Goal: Task Accomplishment & Management: Manage account settings

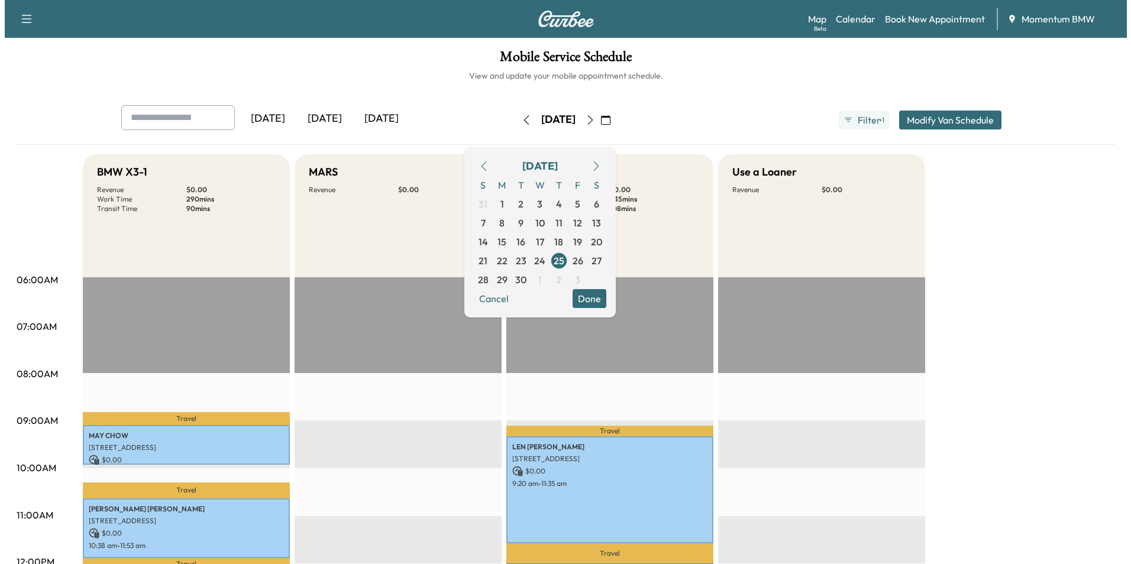
scroll to position [237, 0]
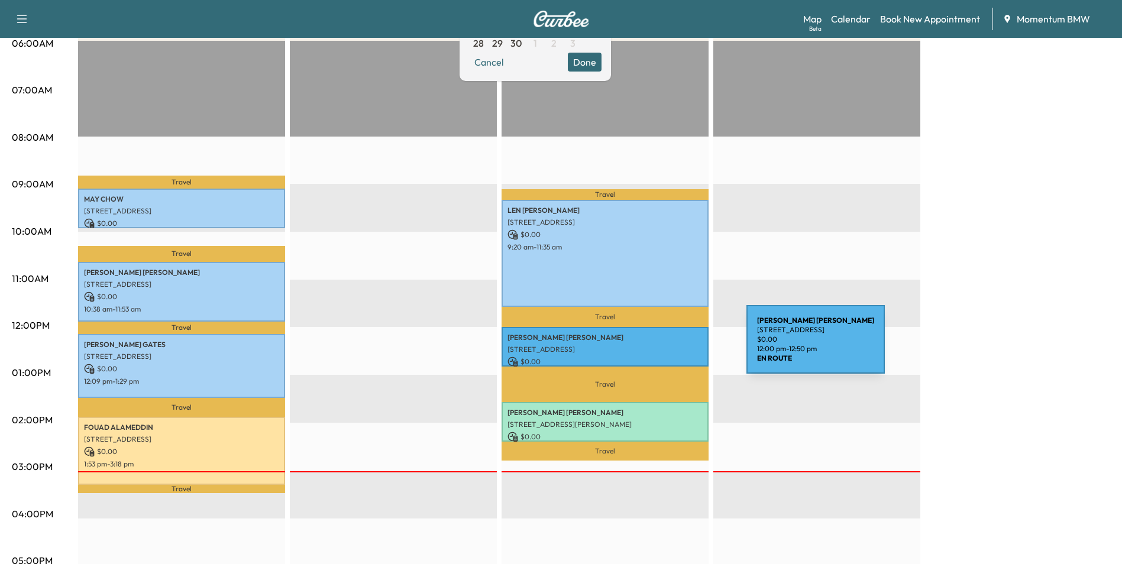
click at [658, 347] on p "[STREET_ADDRESS]" at bounding box center [604, 349] width 195 height 9
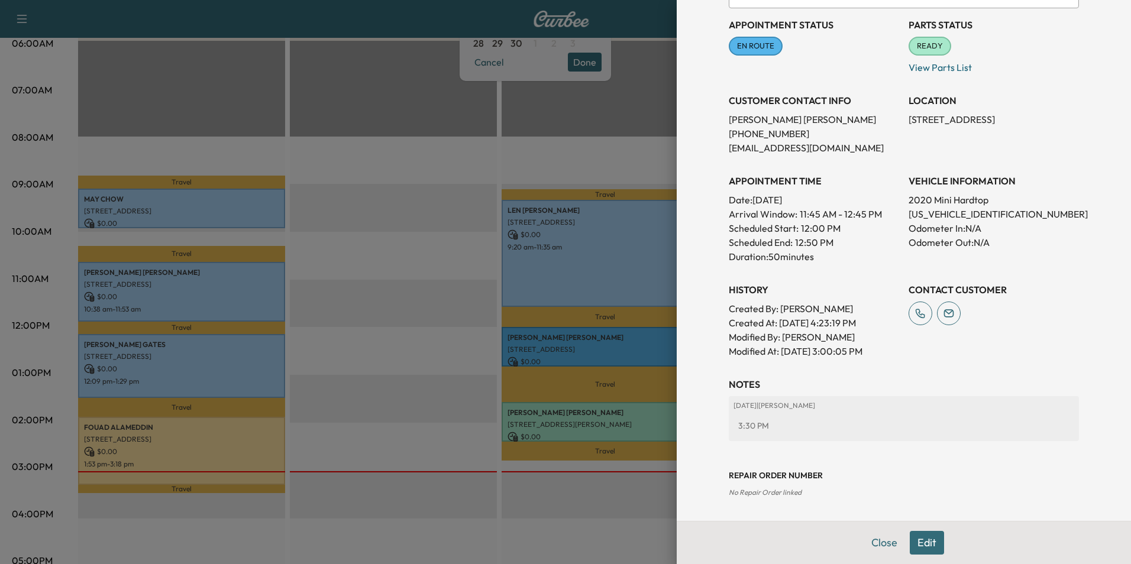
scroll to position [131, 0]
click at [911, 544] on button "Edit" at bounding box center [927, 543] width 34 height 24
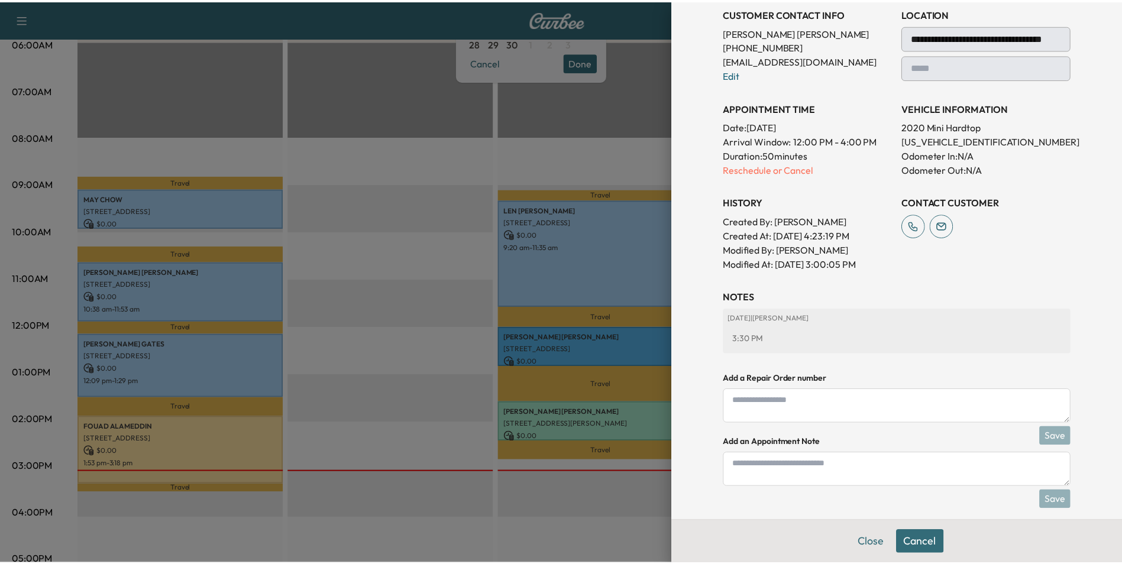
scroll to position [231, 0]
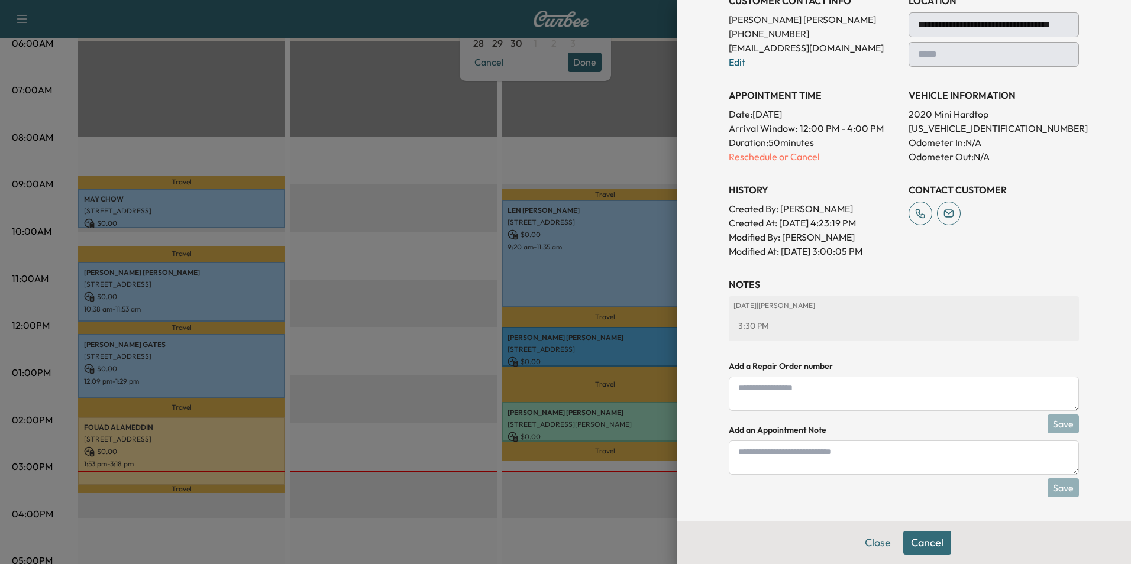
click at [803, 457] on textarea at bounding box center [904, 458] width 350 height 34
type textarea "*"
type textarea "*****"
click at [1057, 486] on button "Save" at bounding box center [1063, 488] width 31 height 19
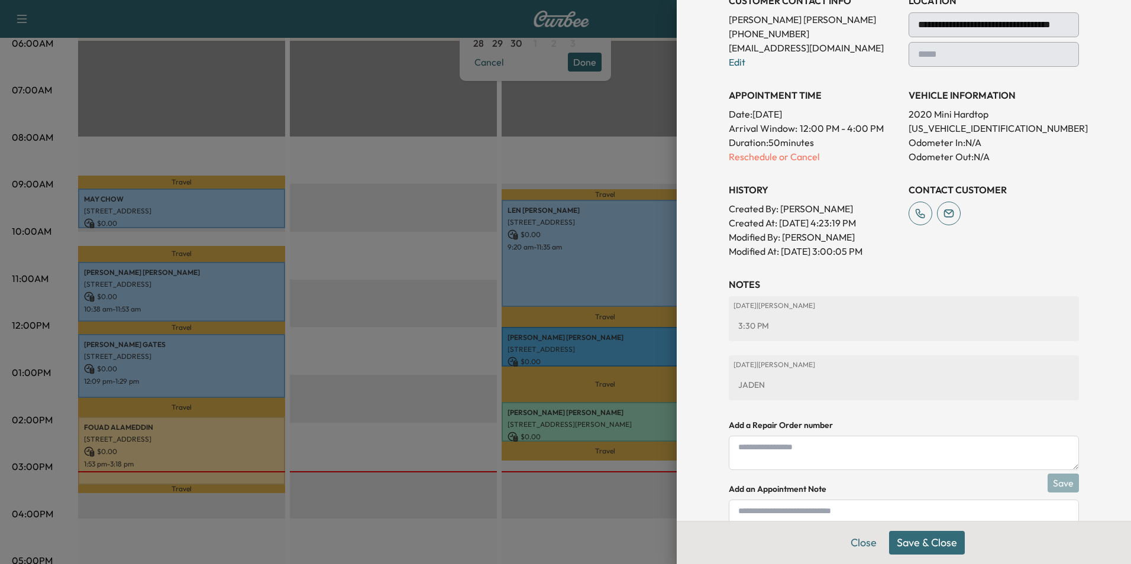
click at [924, 546] on button "Save & Close" at bounding box center [927, 543] width 76 height 24
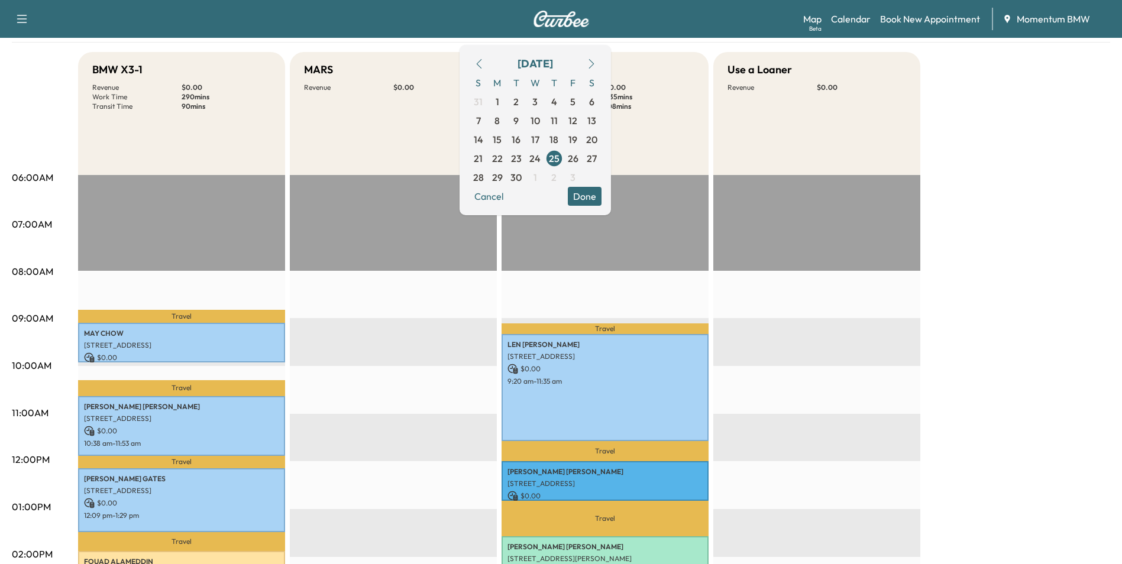
scroll to position [59, 0]
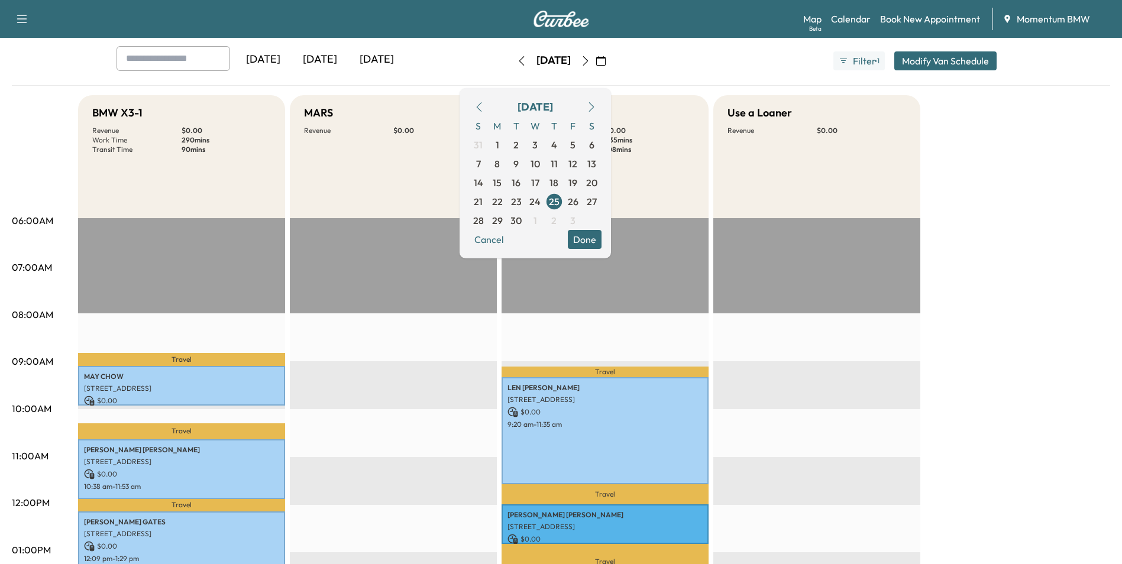
click at [590, 58] on icon "button" at bounding box center [585, 60] width 9 height 9
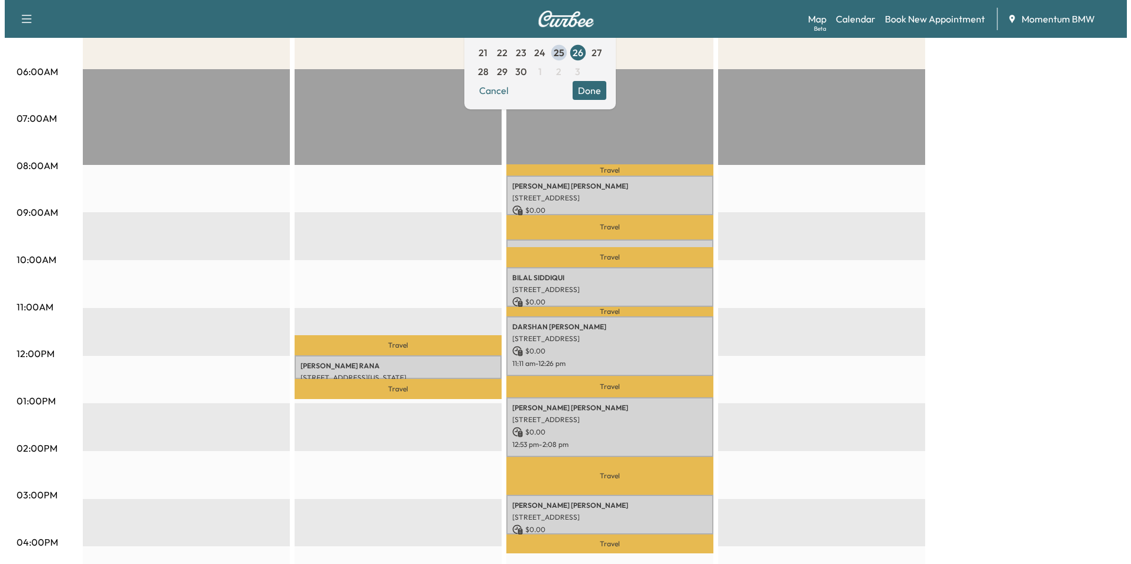
scroll to position [177, 0]
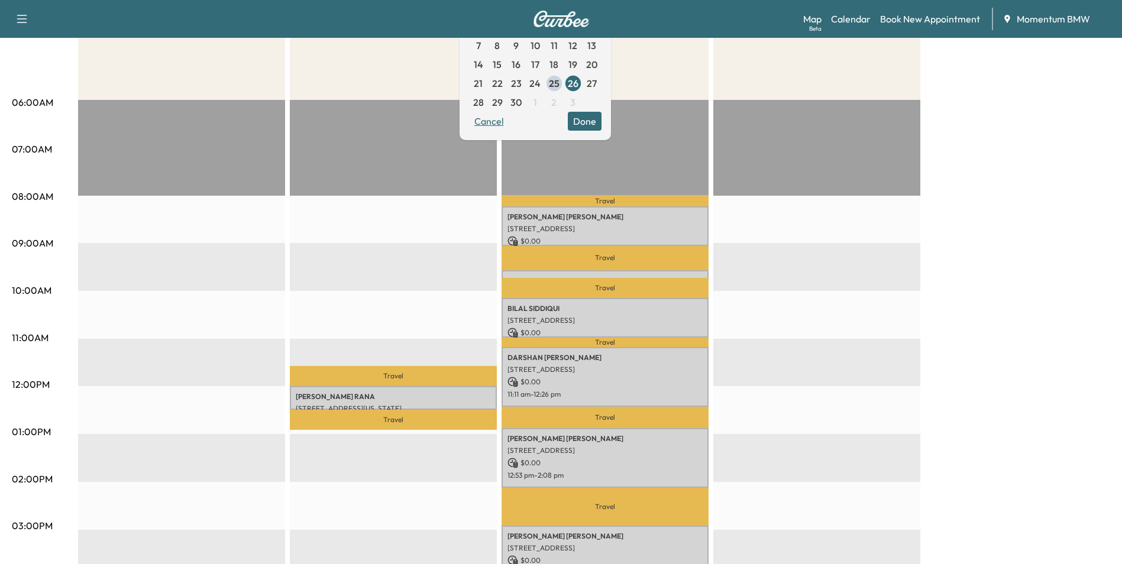
click at [509, 127] on button "Cancel" at bounding box center [489, 121] width 40 height 19
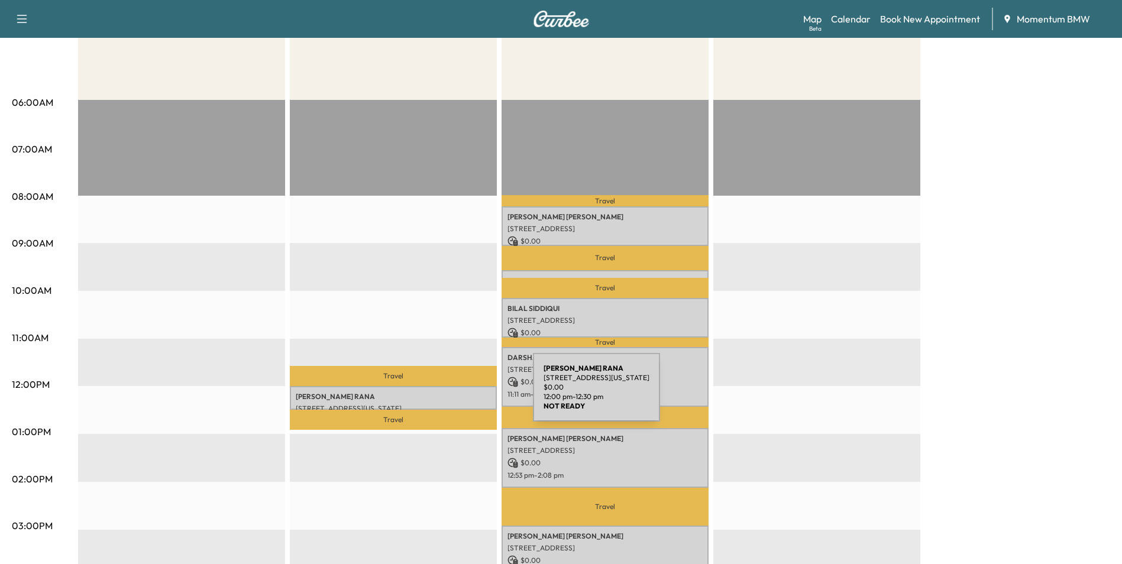
click at [444, 395] on p "[PERSON_NAME]" at bounding box center [393, 396] width 195 height 9
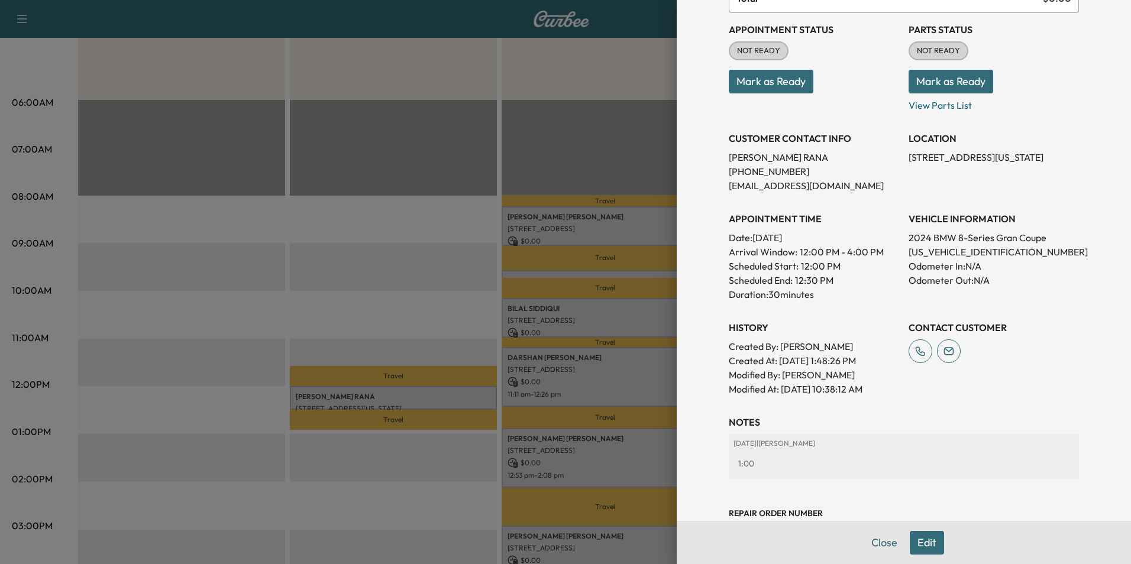
scroll to position [164, 0]
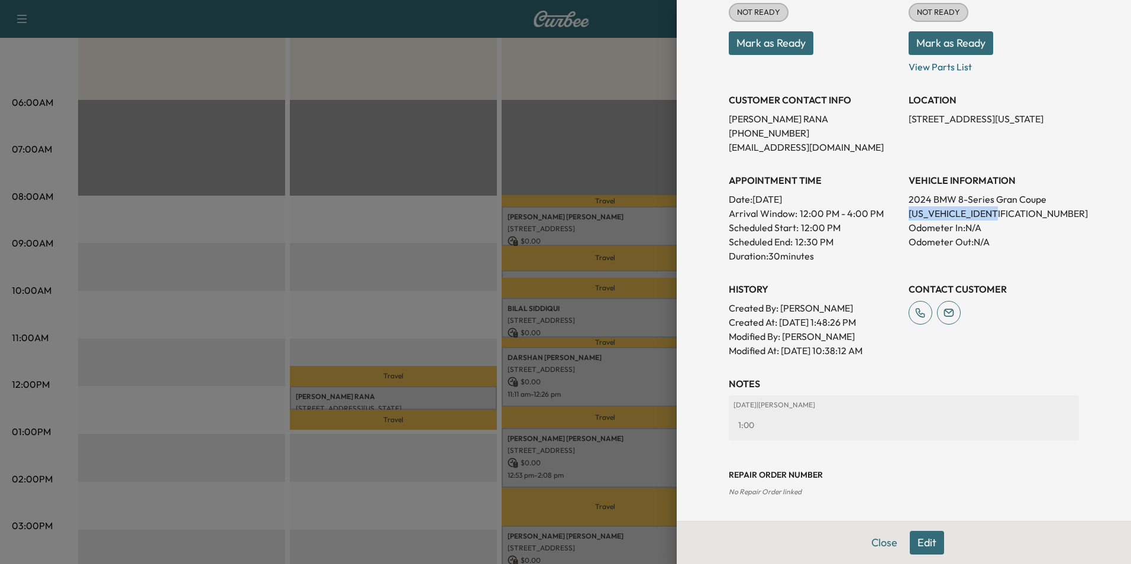
drag, startPoint x: 1002, startPoint y: 214, endPoint x: 903, endPoint y: 219, distance: 99.5
click at [909, 219] on p "[US_VEHICLE_IDENTIFICATION_NUMBER]" at bounding box center [994, 213] width 170 height 14
drag, startPoint x: 903, startPoint y: 219, endPoint x: 977, endPoint y: 215, distance: 74.6
copy p "[US_VEHICLE_IDENTIFICATION_NUMBER]"
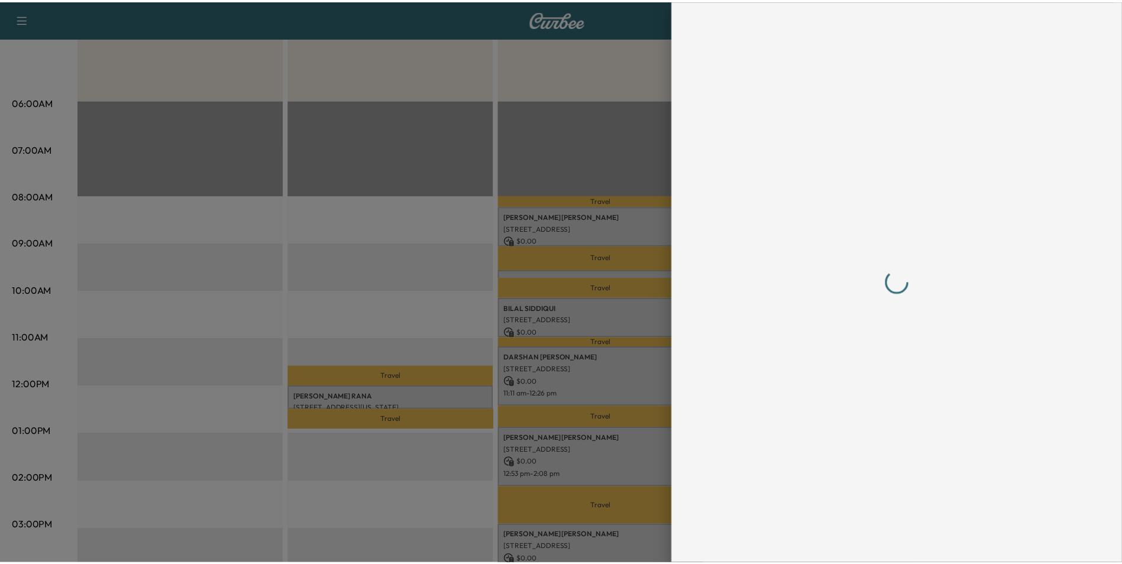
scroll to position [0, 0]
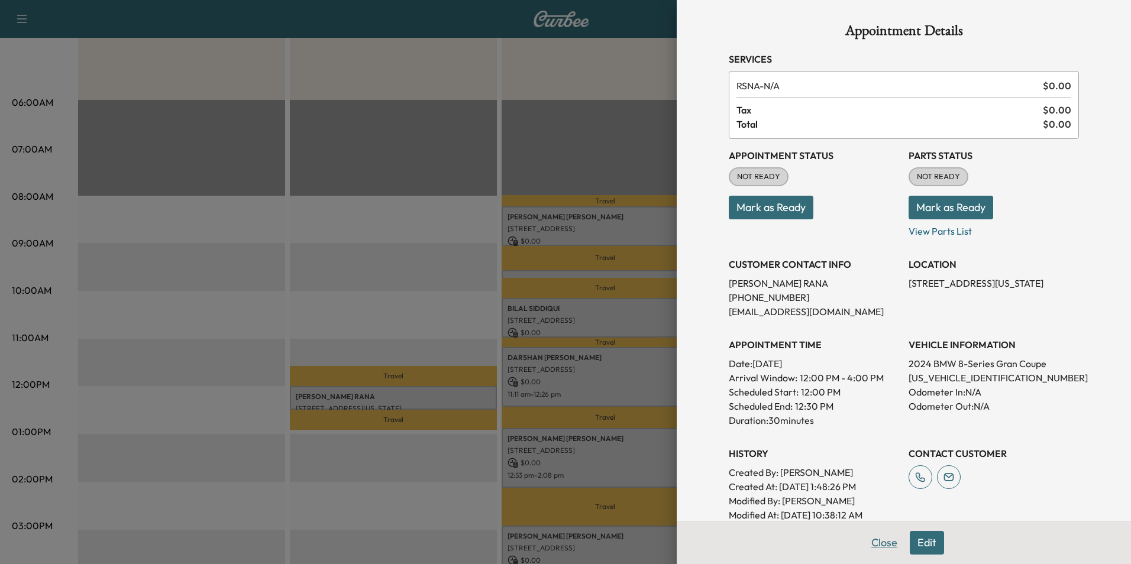
click at [878, 548] on button "Close" at bounding box center [884, 543] width 41 height 24
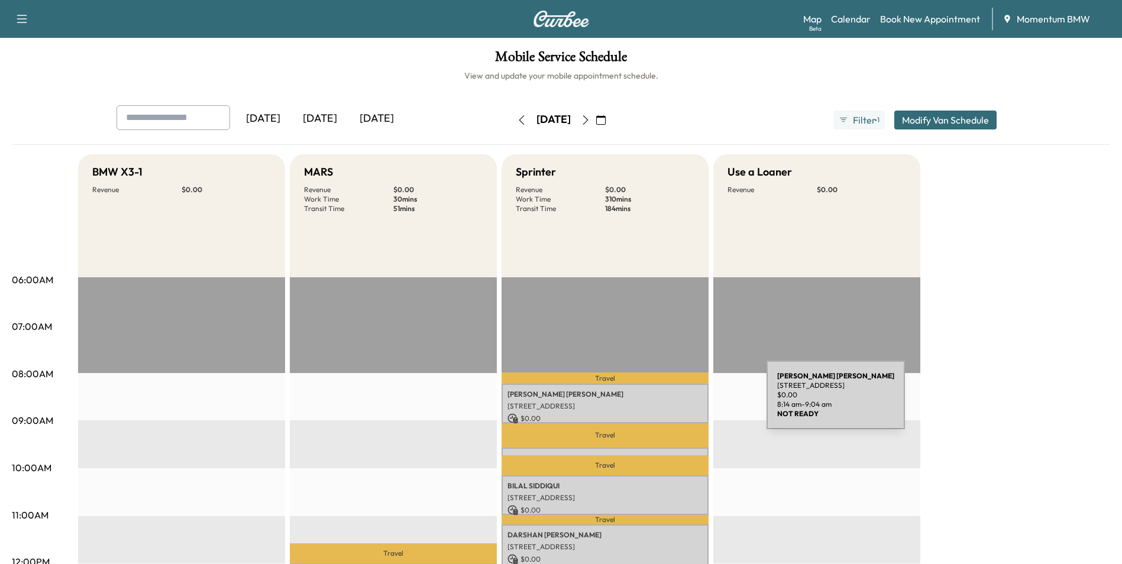
click at [678, 402] on p "[STREET_ADDRESS]" at bounding box center [604, 406] width 195 height 9
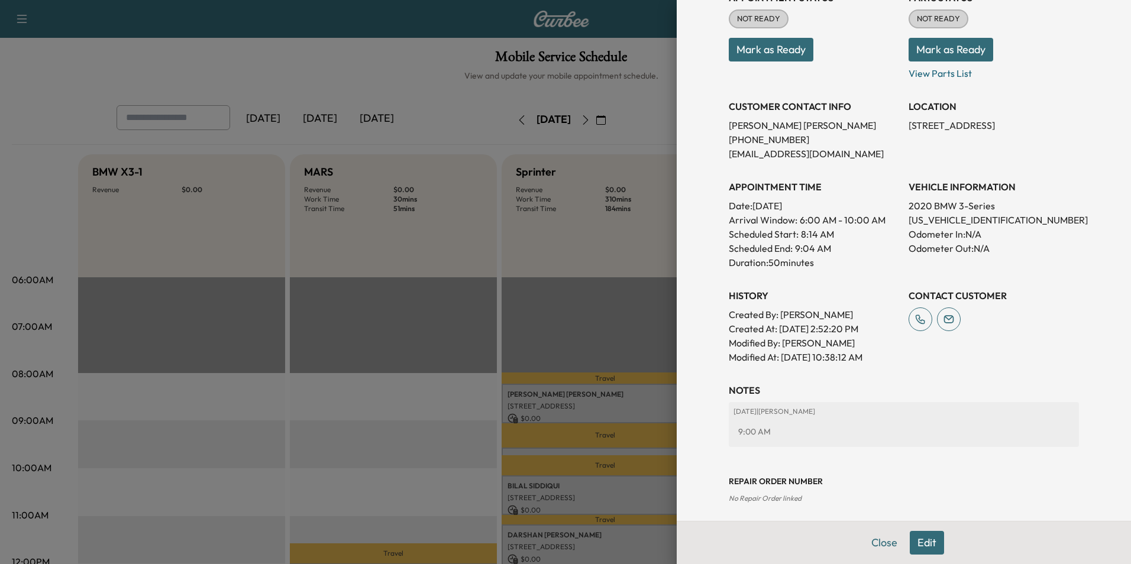
scroll to position [164, 0]
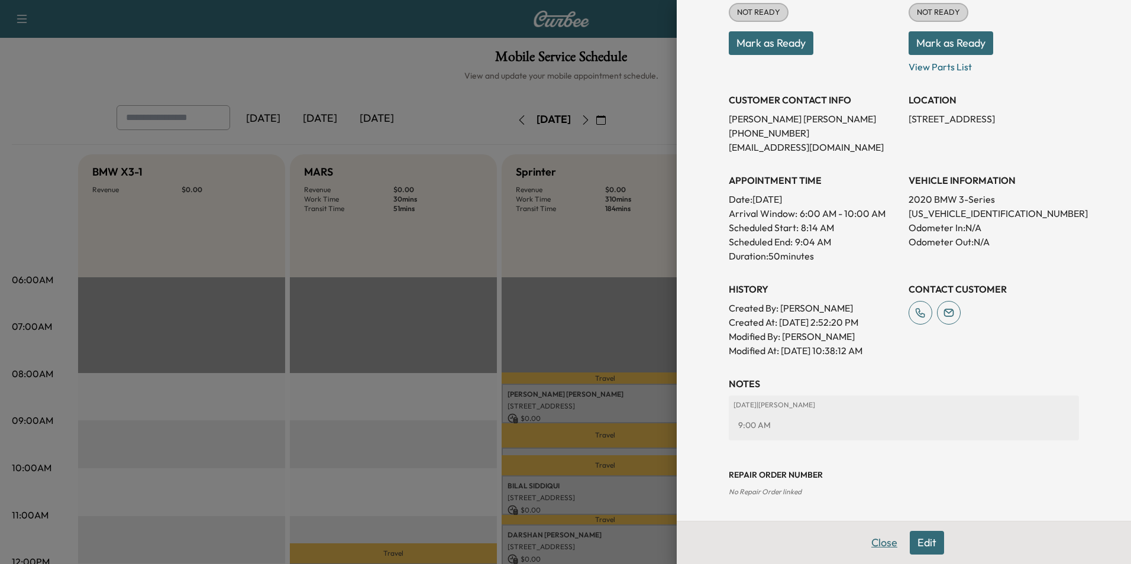
click at [871, 544] on button "Close" at bounding box center [884, 543] width 41 height 24
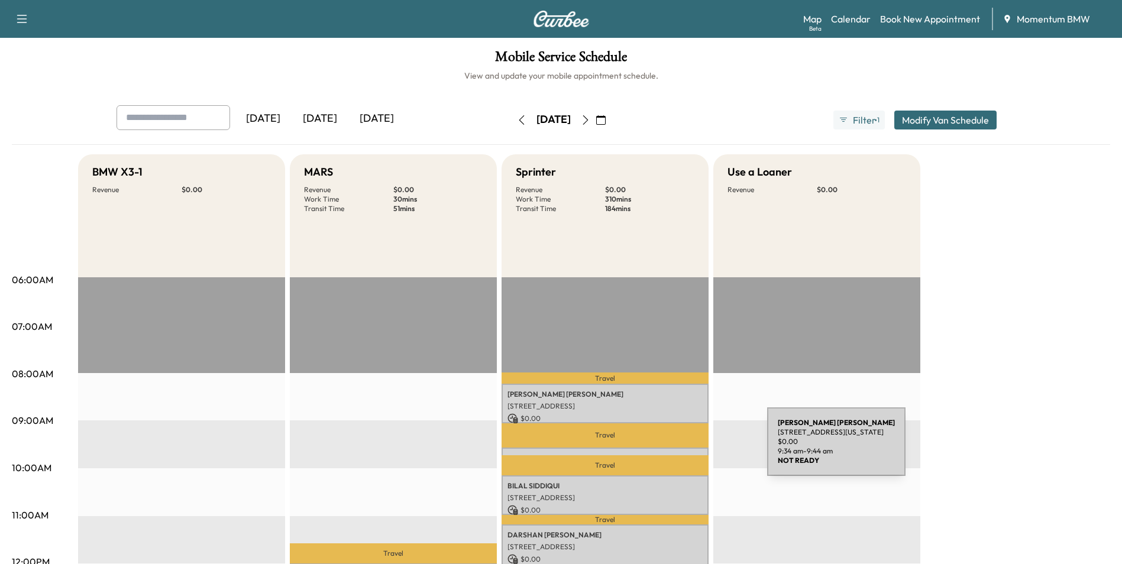
click at [678, 449] on div "[PERSON_NAME] 11 [GEOGRAPHIC_DATA], [US_STATE][GEOGRAPHIC_DATA], [GEOGRAPHIC_DA…" at bounding box center [605, 454] width 207 height 12
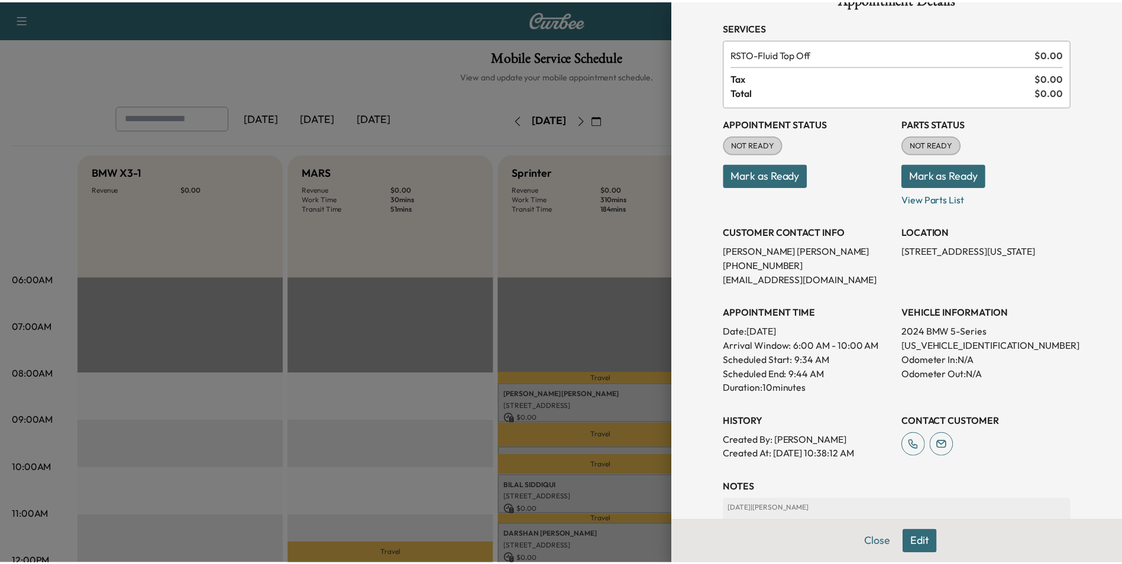
scroll to position [59, 0]
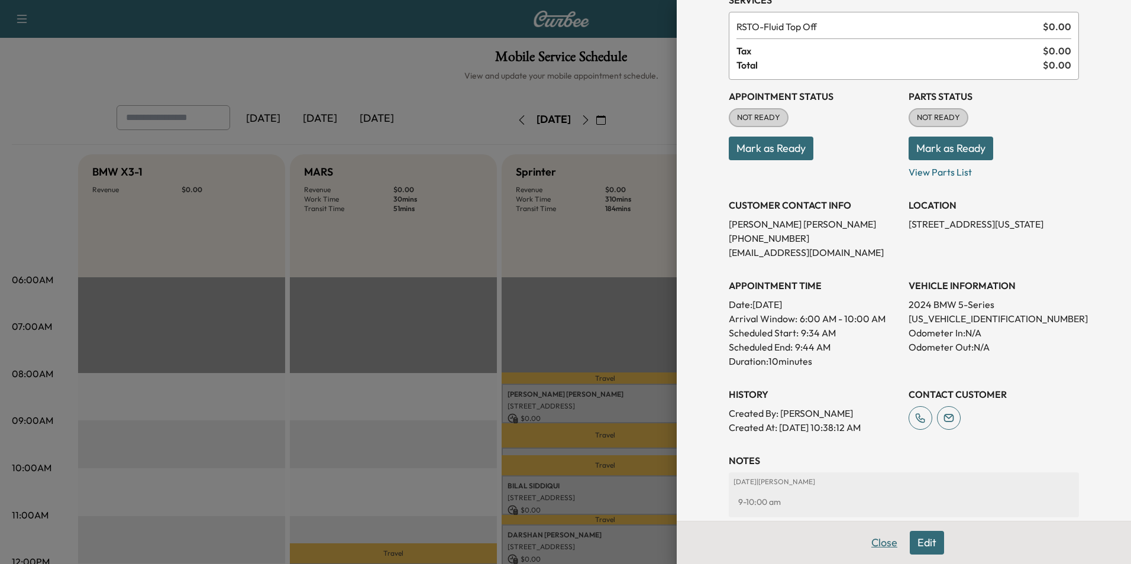
click at [865, 541] on button "Close" at bounding box center [884, 543] width 41 height 24
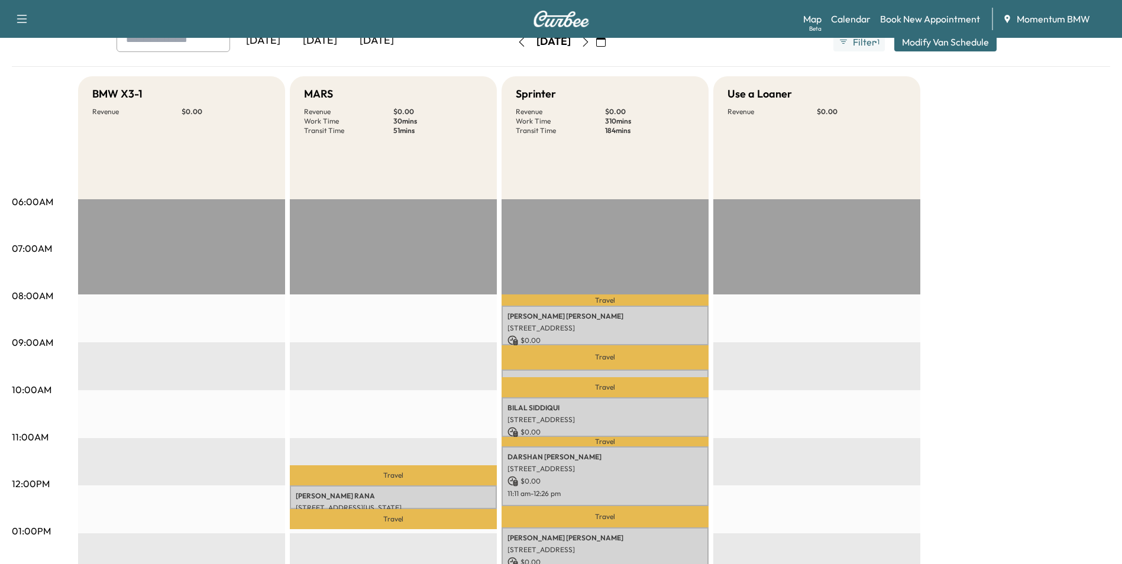
scroll to position [118, 0]
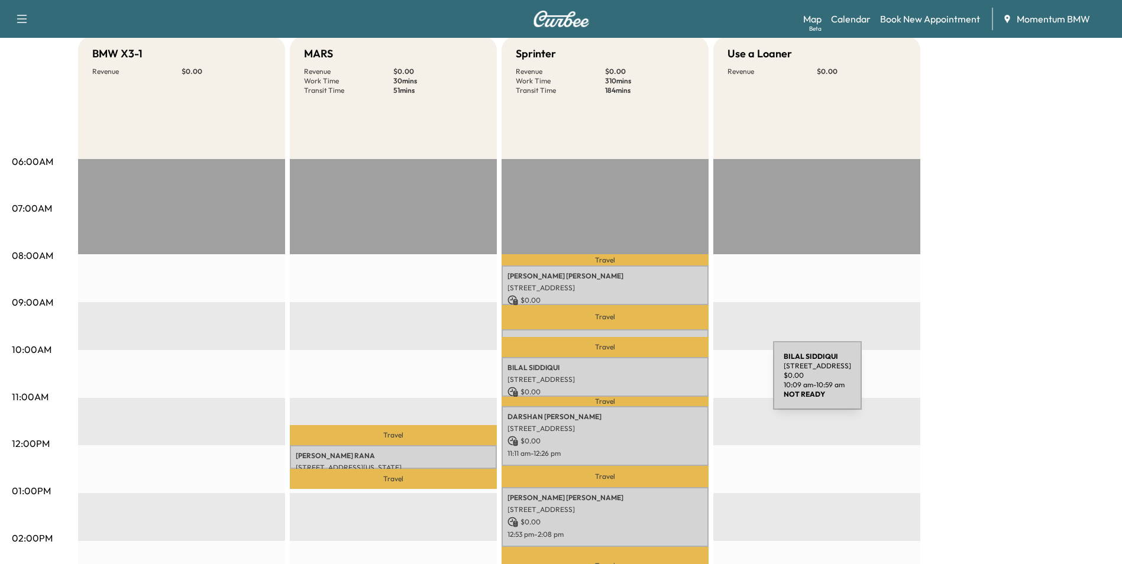
click at [683, 382] on p "[STREET_ADDRESS]" at bounding box center [604, 379] width 195 height 9
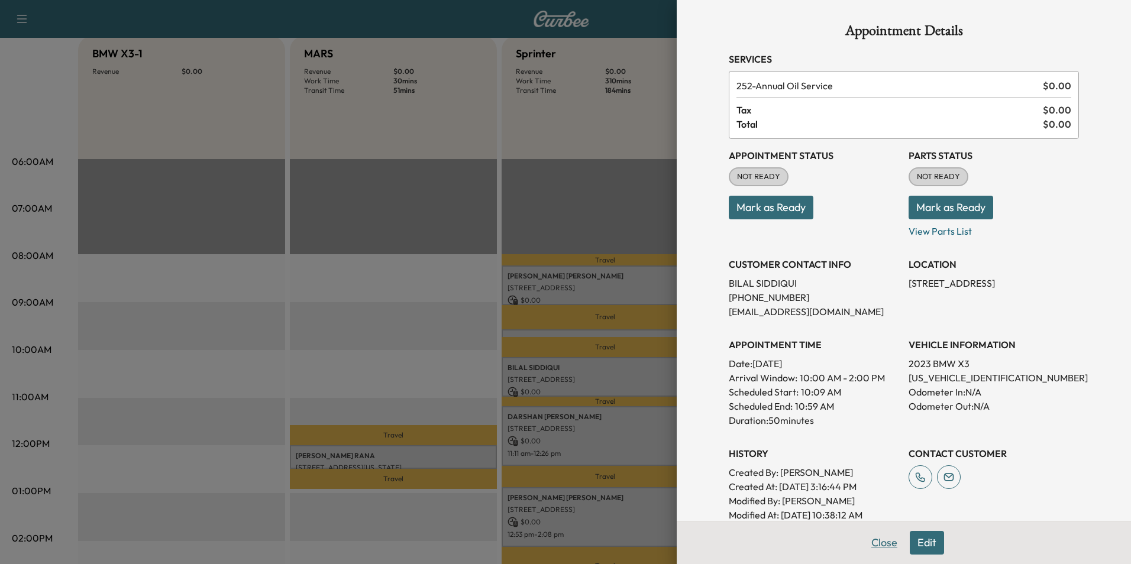
click at [872, 546] on button "Close" at bounding box center [884, 543] width 41 height 24
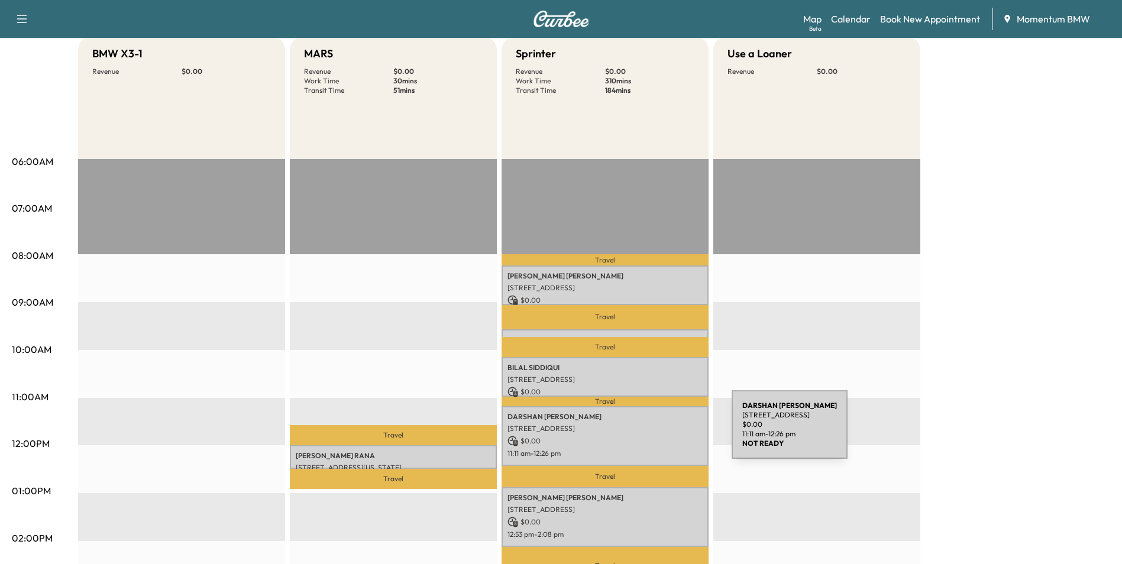
click at [643, 432] on div "[PERSON_NAME] [STREET_ADDRESS] $ 0.00 11:11 am - 12:26 pm" at bounding box center [605, 436] width 207 height 60
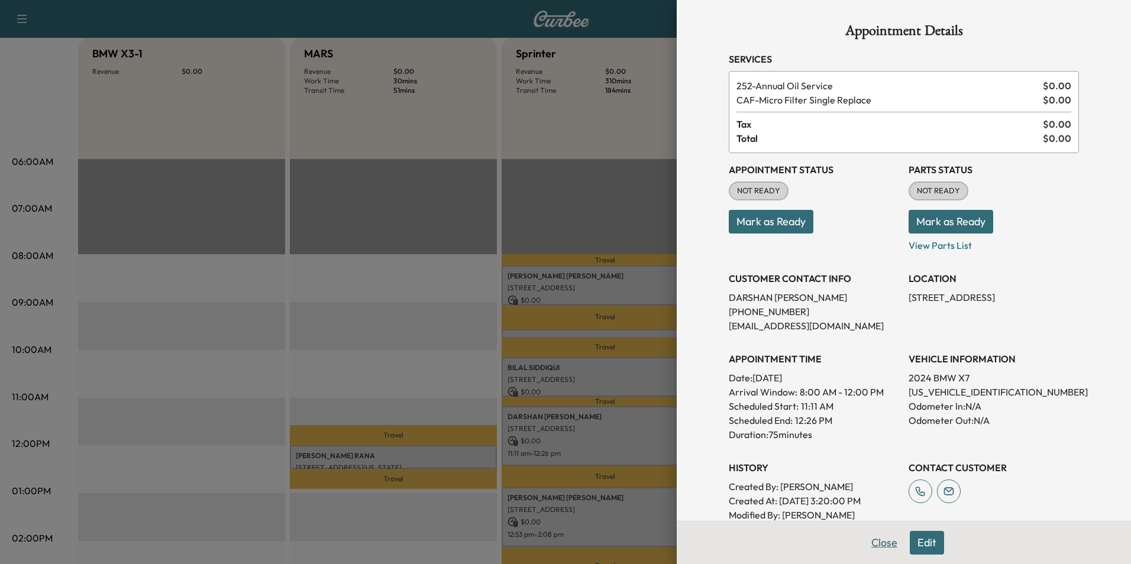
click at [864, 545] on button "Close" at bounding box center [884, 543] width 41 height 24
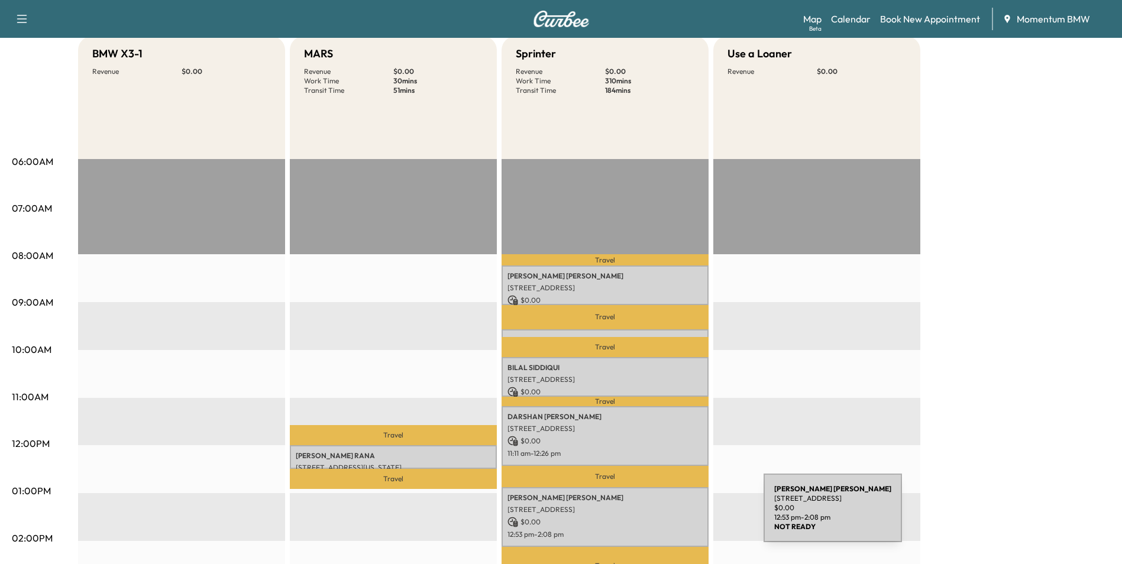
click at [675, 517] on p "$ 0.00" at bounding box center [604, 522] width 195 height 11
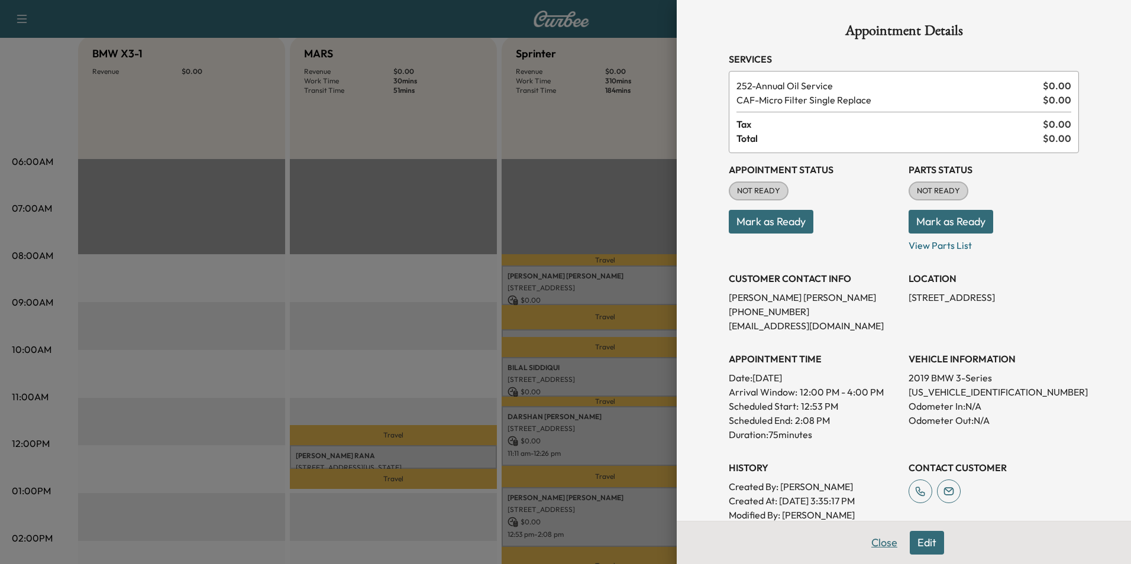
click at [873, 547] on button "Close" at bounding box center [884, 543] width 41 height 24
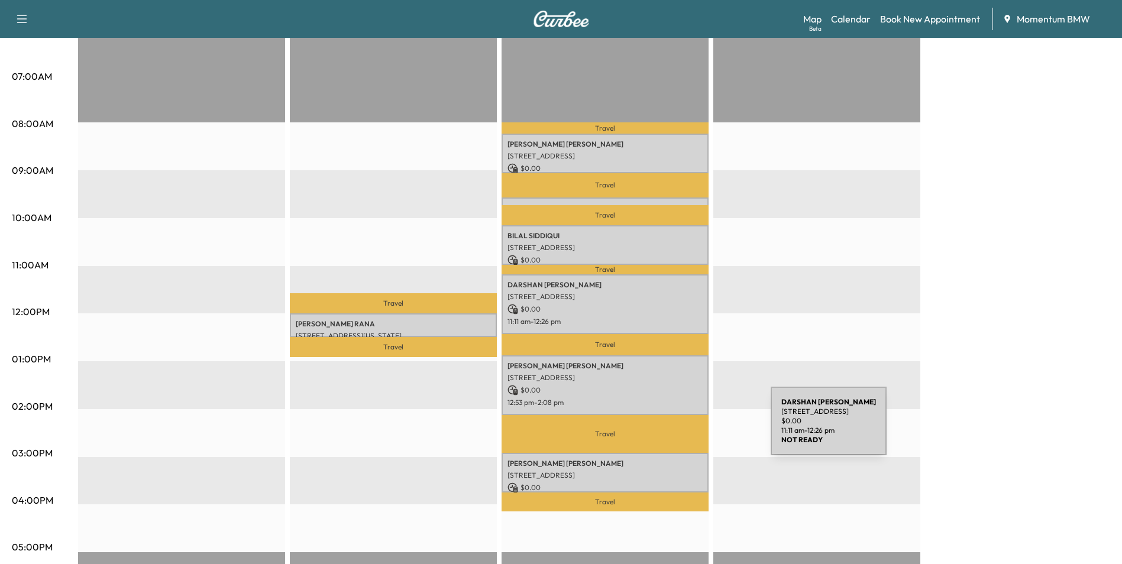
scroll to position [296, 0]
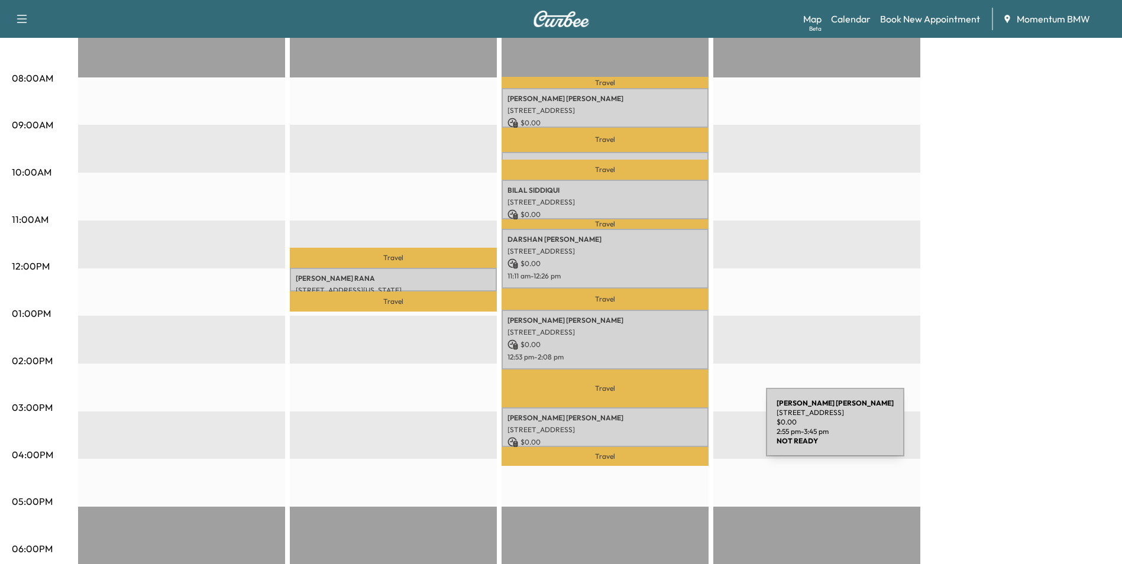
click at [677, 429] on p "[STREET_ADDRESS]" at bounding box center [604, 429] width 195 height 9
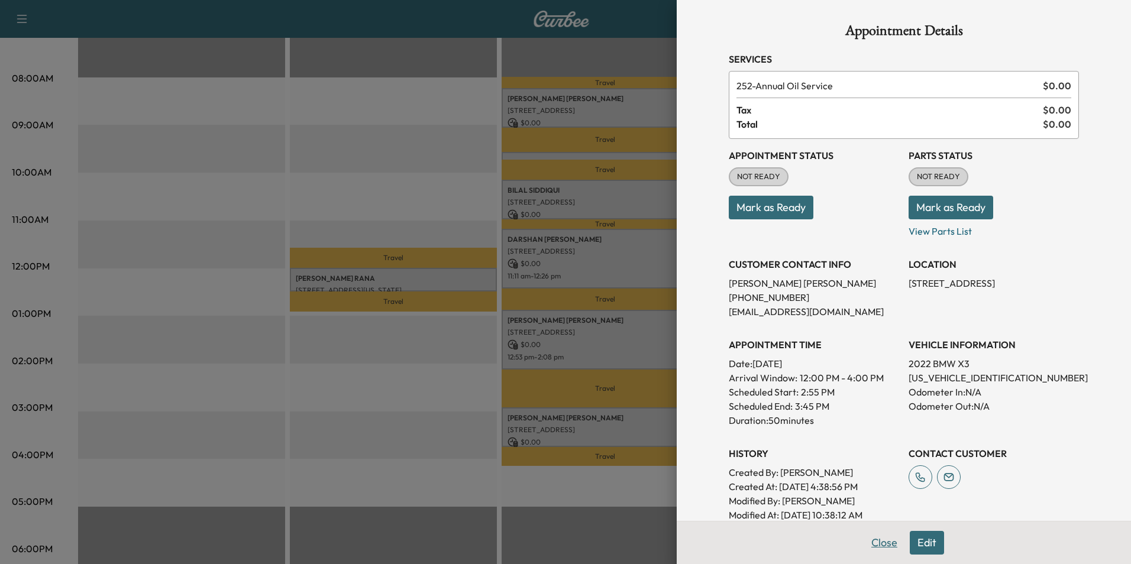
click at [869, 541] on button "Close" at bounding box center [884, 543] width 41 height 24
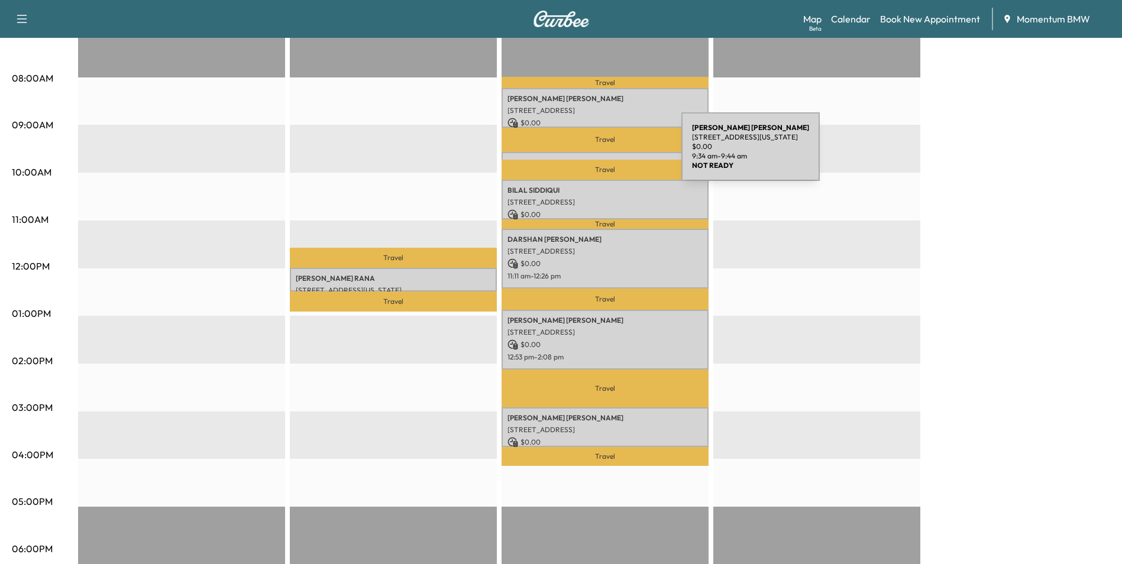
click at [593, 154] on div "[PERSON_NAME] 11 [GEOGRAPHIC_DATA], [US_STATE][GEOGRAPHIC_DATA], [GEOGRAPHIC_DA…" at bounding box center [605, 158] width 207 height 12
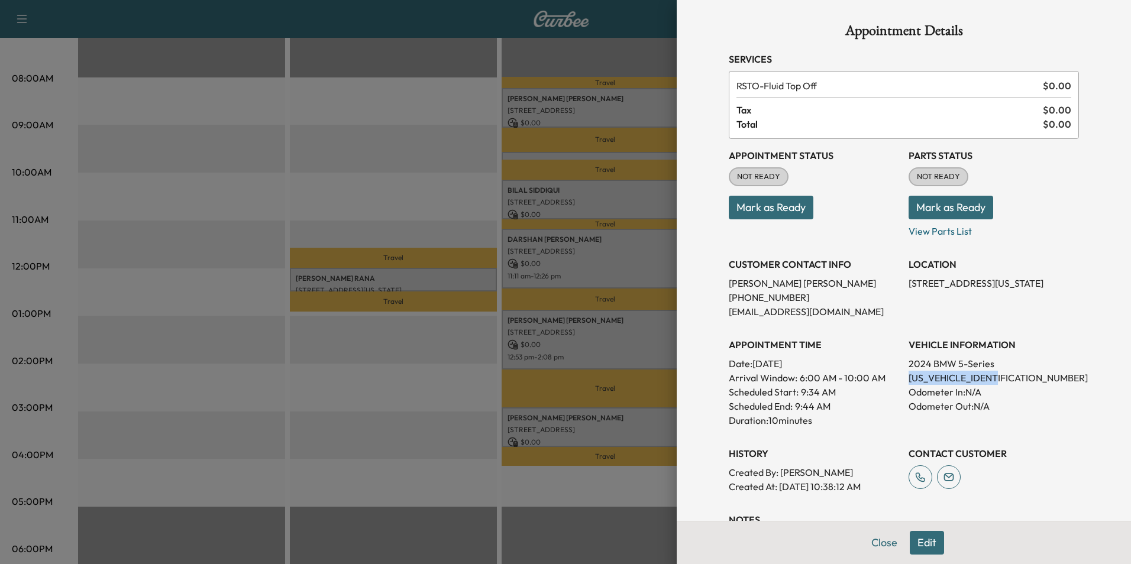
drag, startPoint x: 998, startPoint y: 378, endPoint x: 903, endPoint y: 376, distance: 95.2
click at [909, 376] on p "[US_VEHICLE_IDENTIFICATION_NUMBER]" at bounding box center [994, 378] width 170 height 14
drag, startPoint x: 903, startPoint y: 376, endPoint x: 955, endPoint y: 380, distance: 52.2
copy p "[US_VEHICLE_IDENTIFICATION_NUMBER]"
click at [921, 544] on button "Edit" at bounding box center [927, 543] width 34 height 24
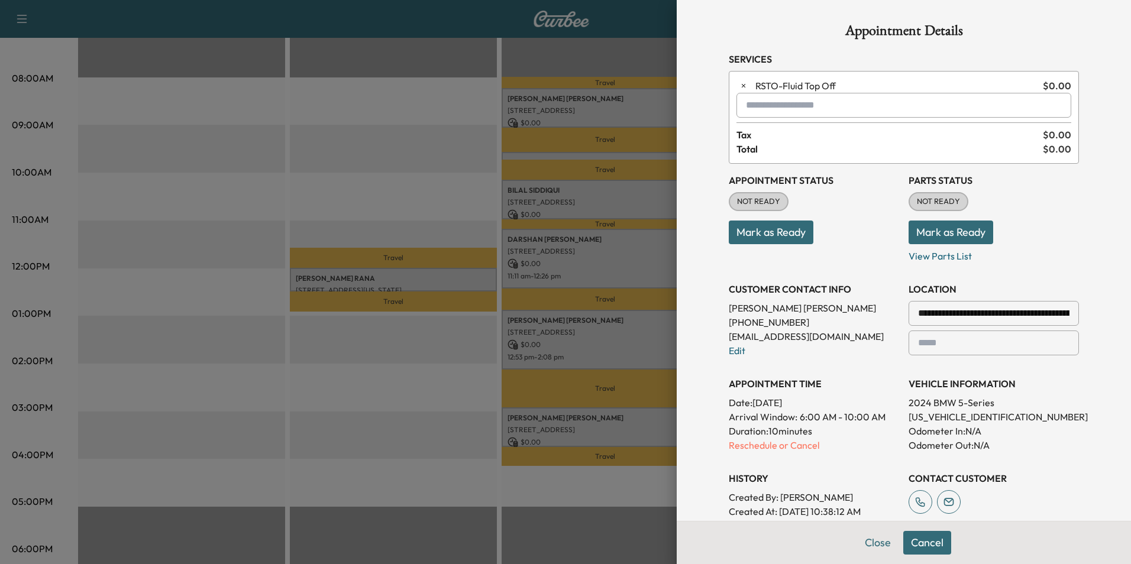
click at [836, 111] on input "text" at bounding box center [903, 105] width 335 height 25
click at [791, 135] on p "X3 - BMW X3-1" at bounding box center [862, 136] width 258 height 17
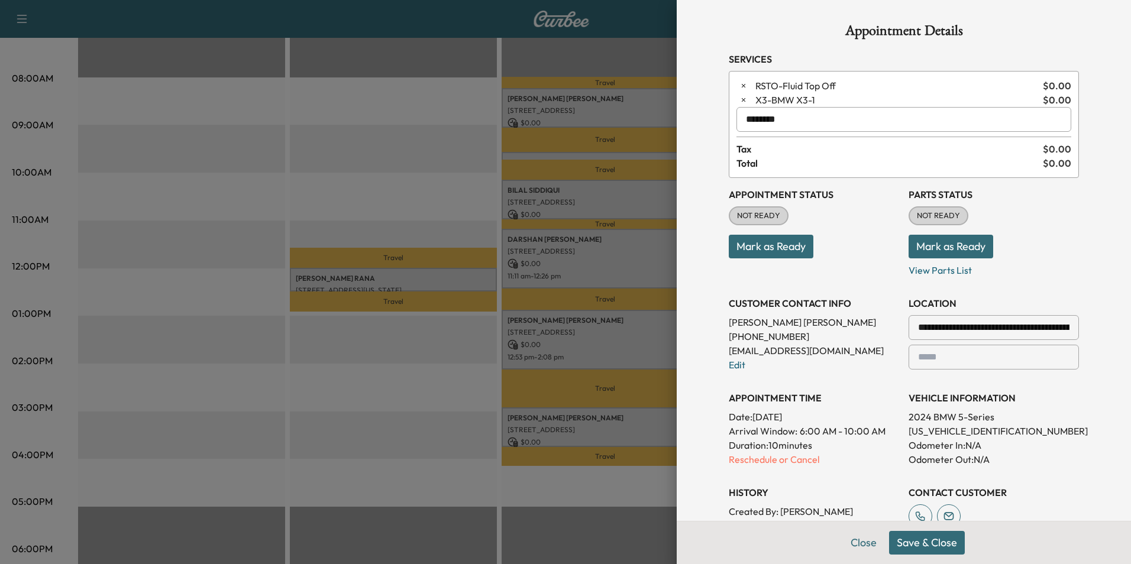
type input "********"
click at [942, 545] on button "Save & Close" at bounding box center [927, 543] width 76 height 24
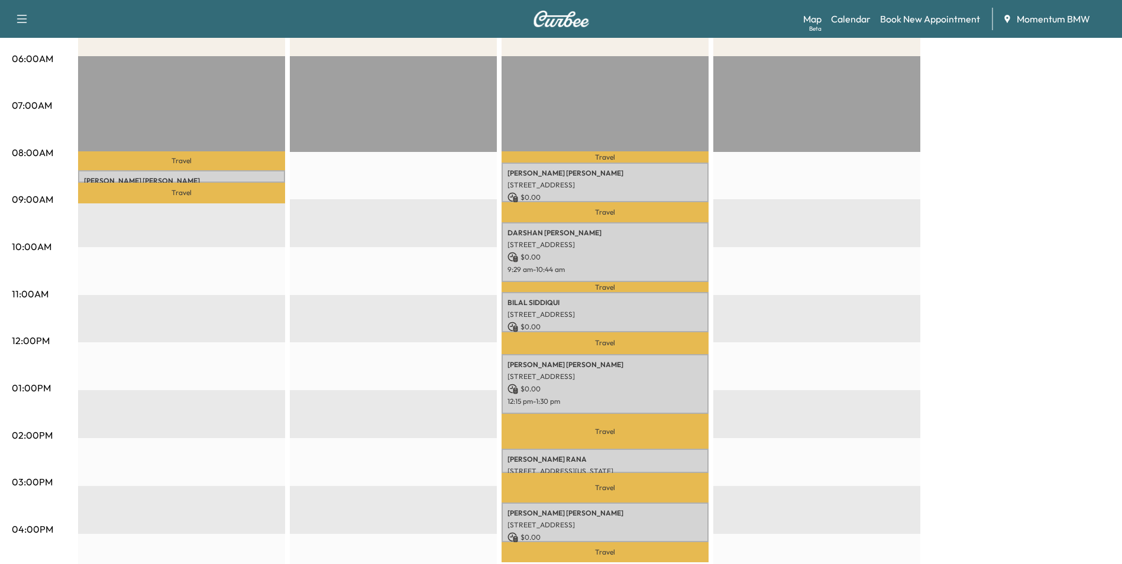
scroll to position [237, 0]
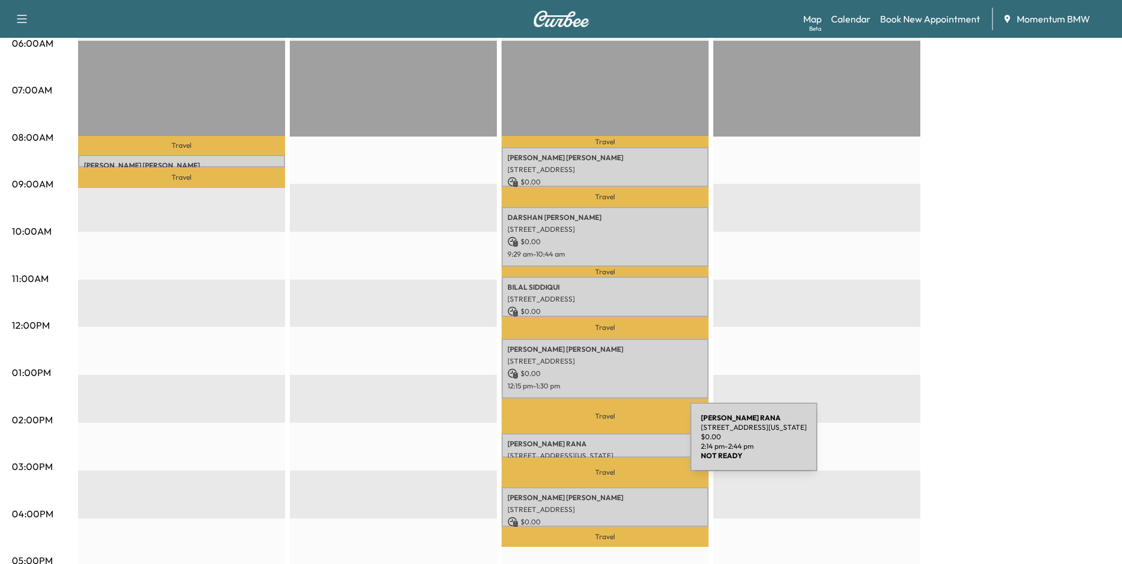
click at [602, 444] on p "[PERSON_NAME]" at bounding box center [604, 443] width 195 height 9
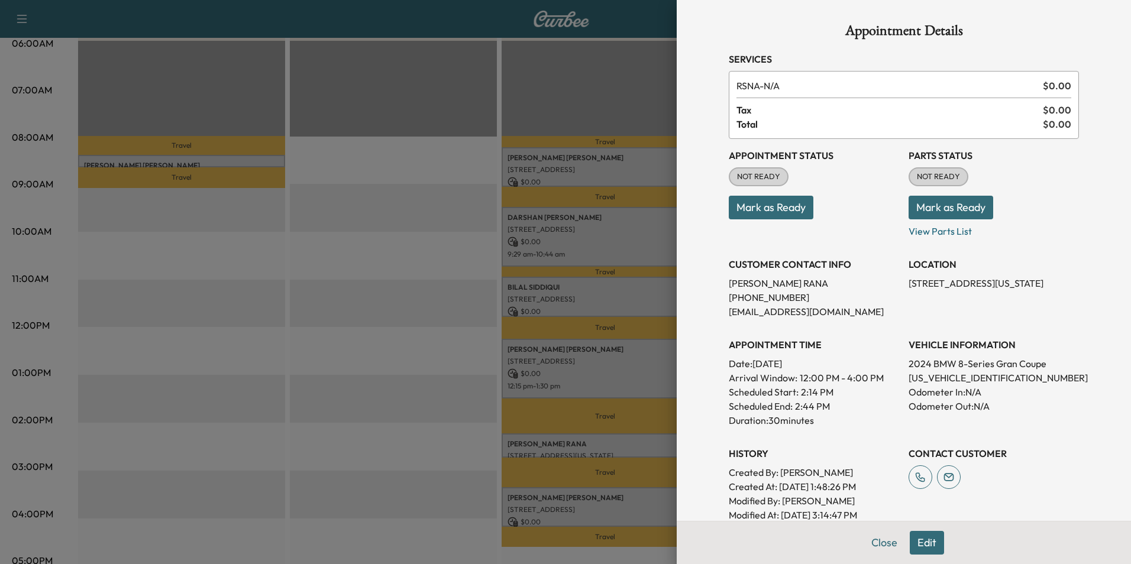
click at [927, 542] on button "Edit" at bounding box center [927, 543] width 34 height 24
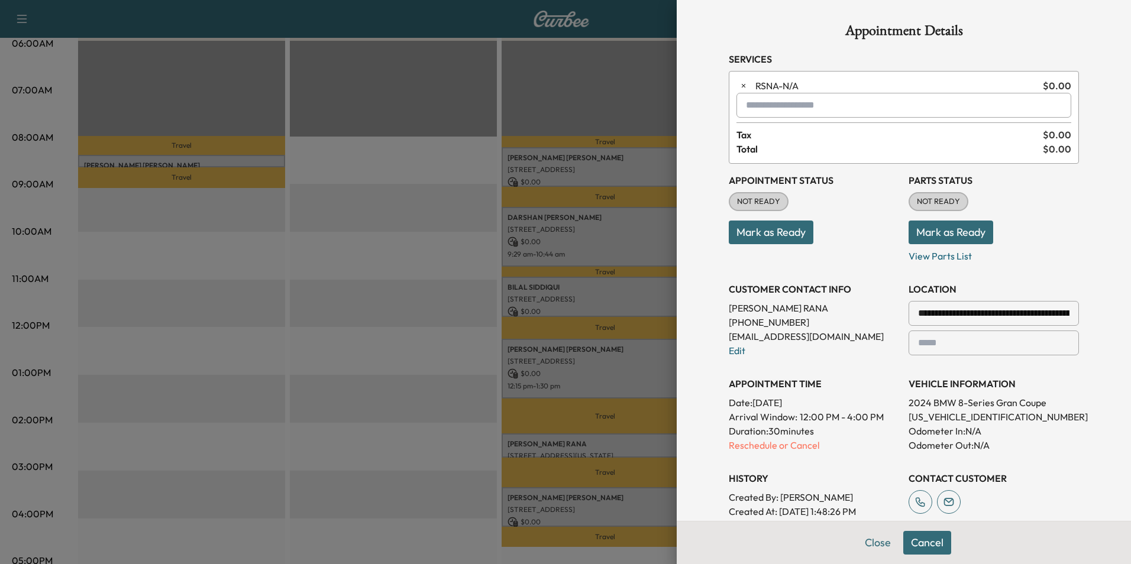
click at [827, 105] on input "text" at bounding box center [903, 105] width 335 height 25
click at [793, 138] on p "X3 - BMW X3-1" at bounding box center [862, 136] width 258 height 17
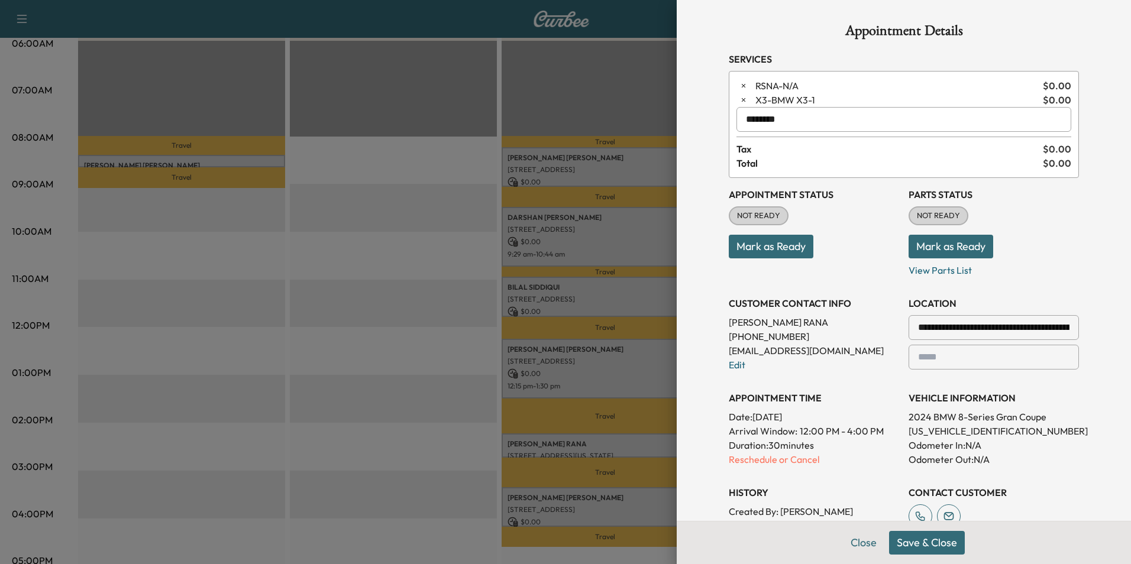
type input "********"
click at [921, 545] on button "Save & Close" at bounding box center [927, 543] width 76 height 24
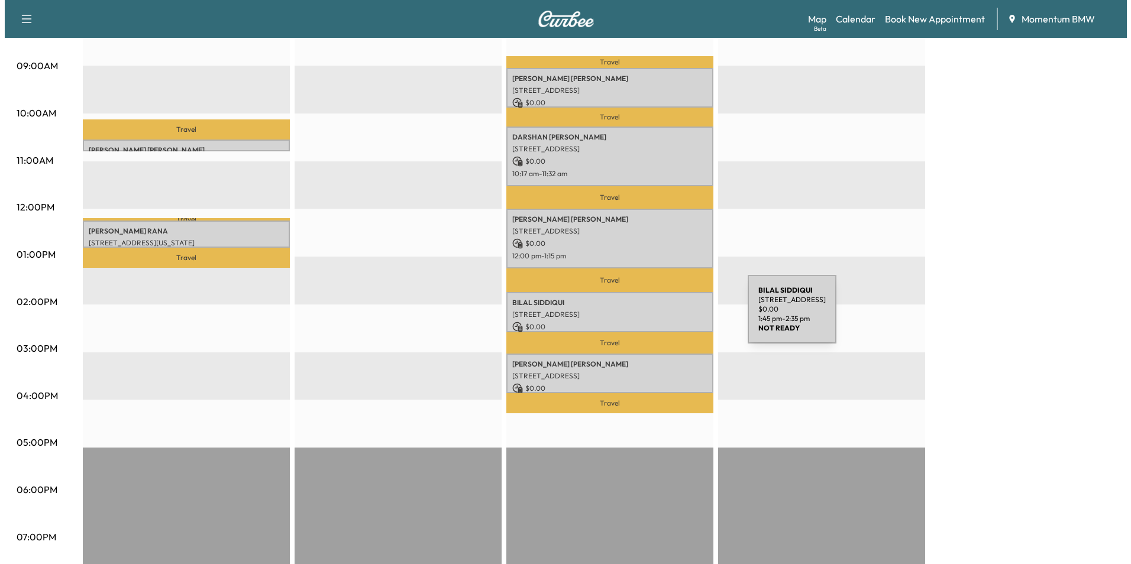
scroll to position [296, 0]
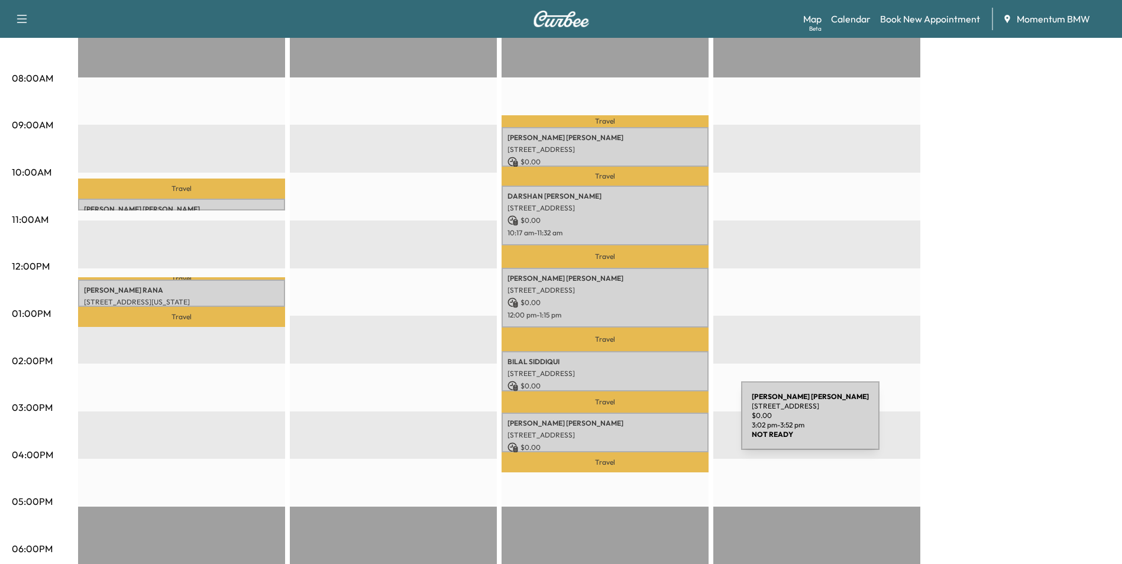
click at [652, 423] on p "[PERSON_NAME]" at bounding box center [604, 423] width 195 height 9
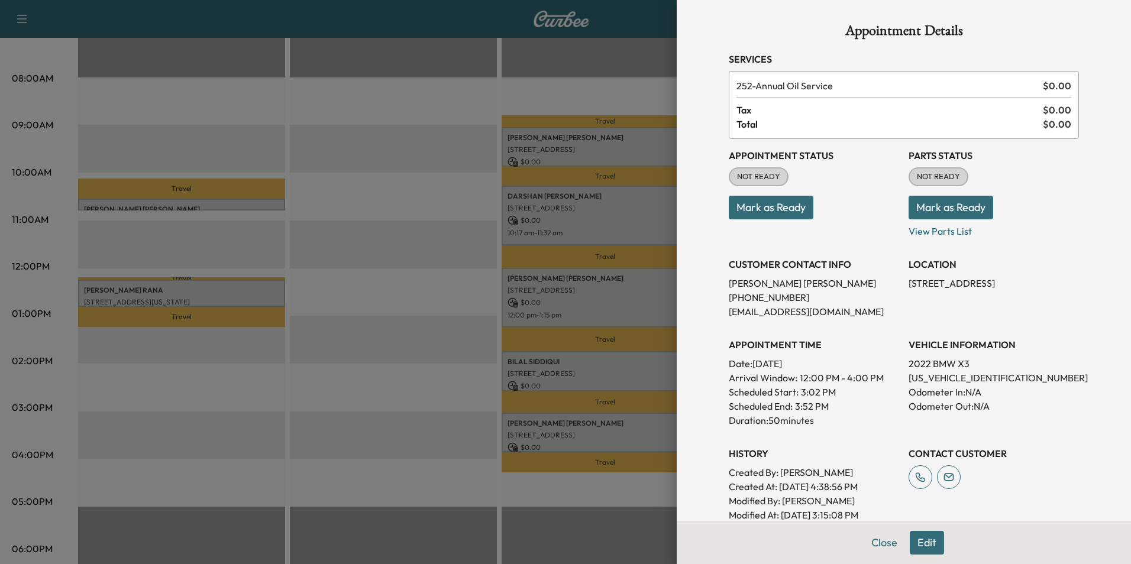
drag, startPoint x: 1056, startPoint y: 285, endPoint x: 897, endPoint y: 287, distance: 159.7
click at [897, 287] on div "Appointment Status NOT READY Mark as Ready Parts Status NOT READY Mark as Ready…" at bounding box center [904, 330] width 350 height 383
drag, startPoint x: 897, startPoint y: 287, endPoint x: 950, endPoint y: 288, distance: 53.2
copy p "[STREET_ADDRESS]"
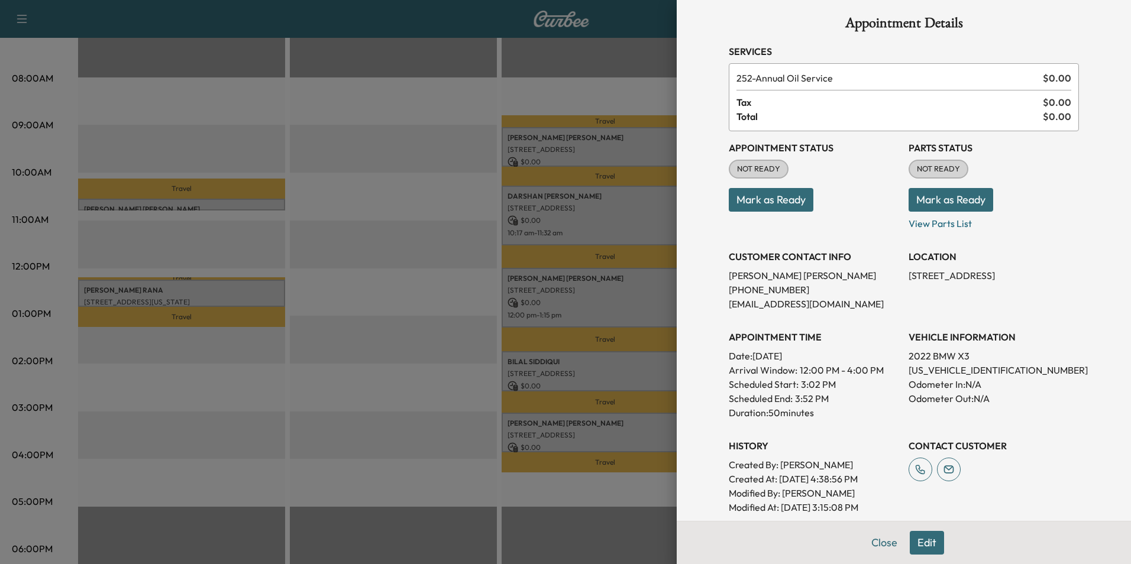
scroll to position [0, 0]
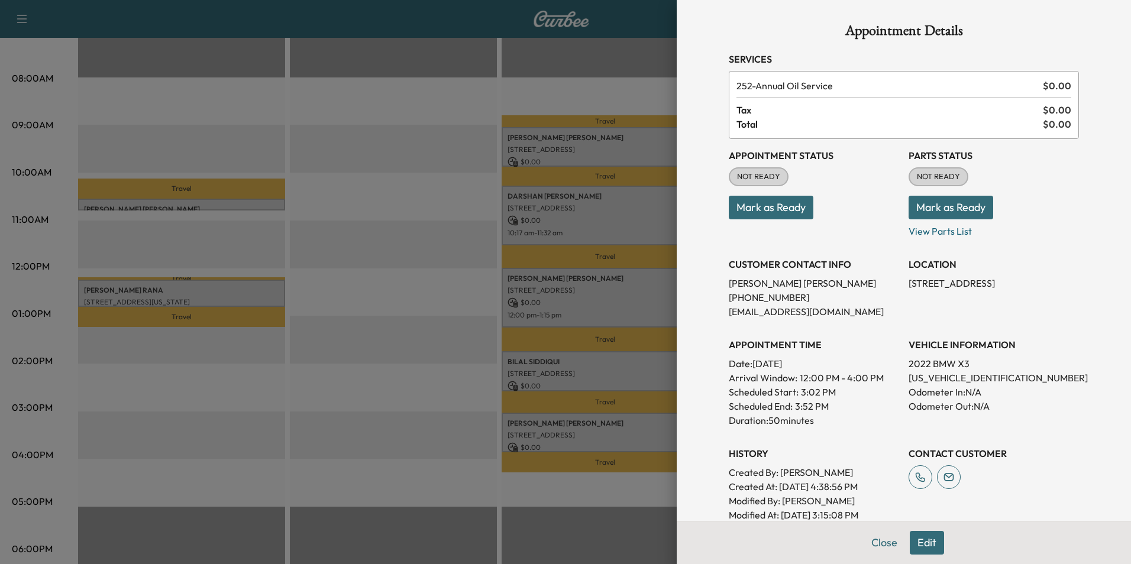
copy p "[STREET_ADDRESS]"
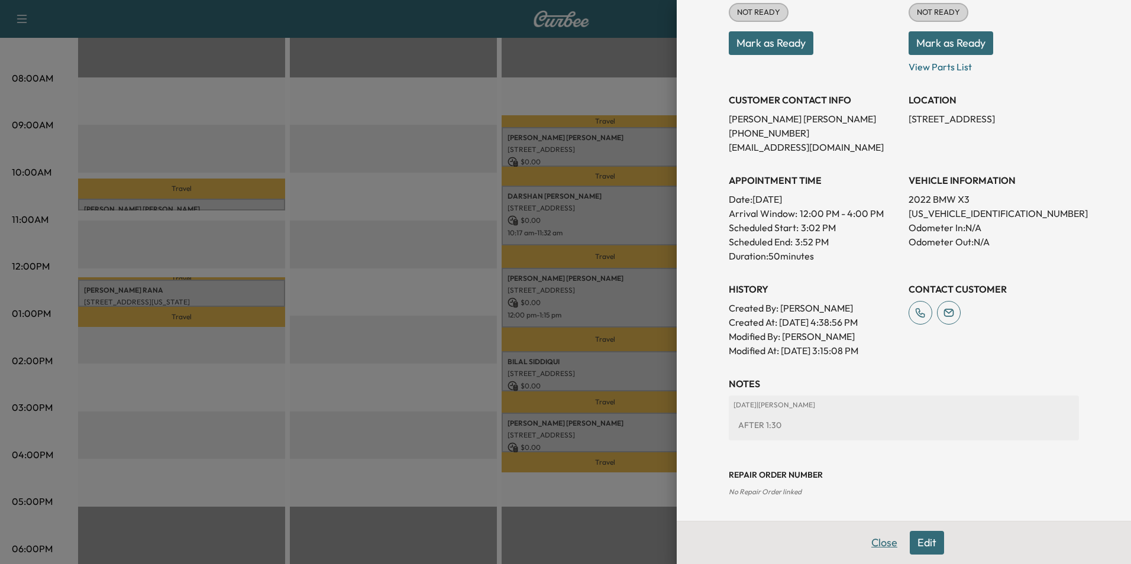
click at [883, 544] on button "Close" at bounding box center [884, 543] width 41 height 24
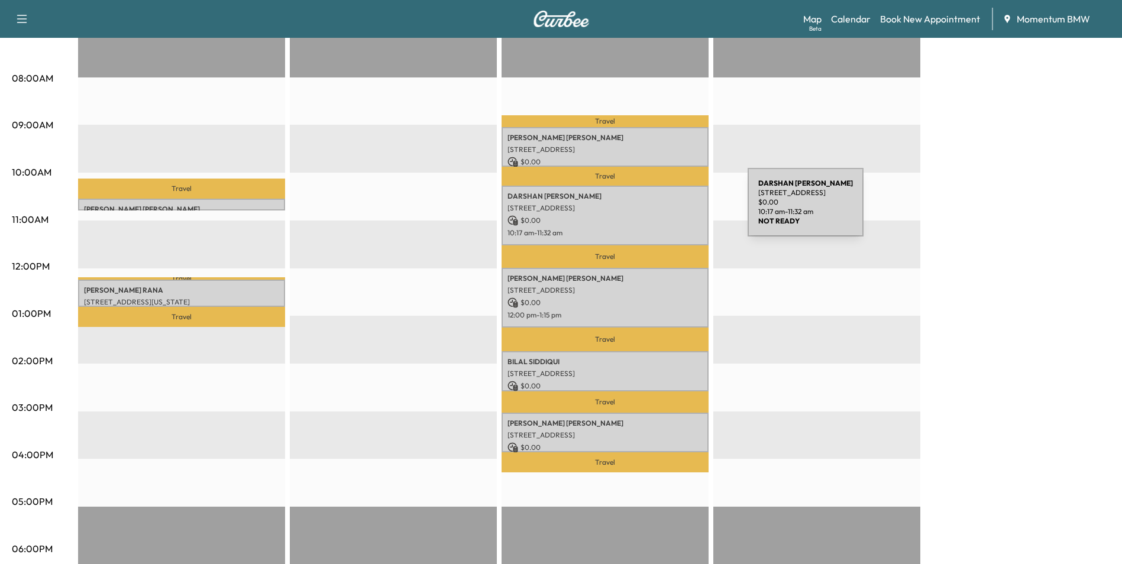
click at [659, 209] on p "[STREET_ADDRESS]" at bounding box center [604, 207] width 195 height 9
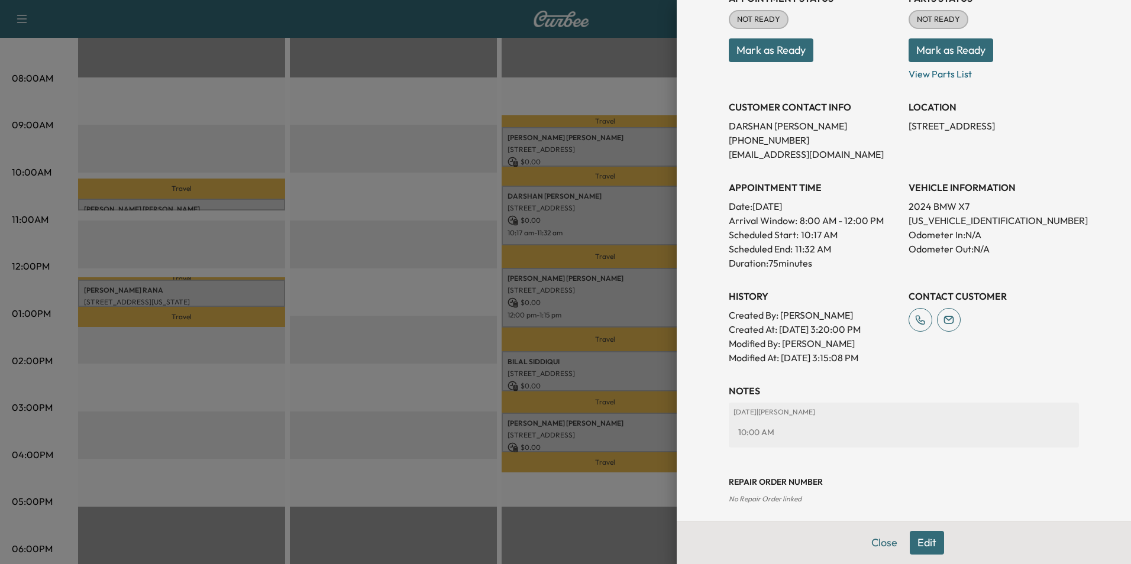
scroll to position [179, 0]
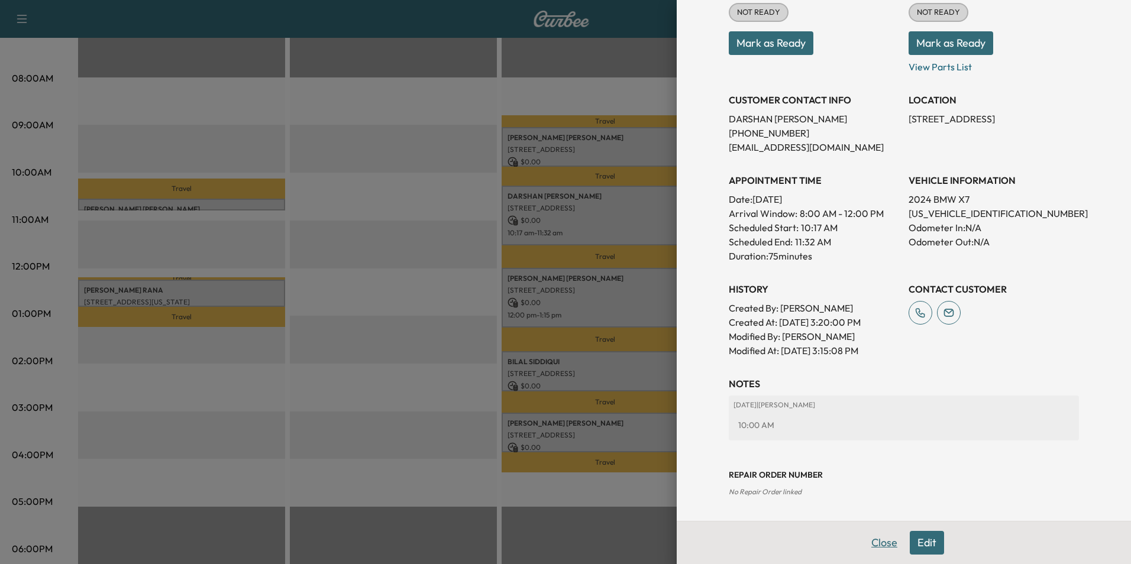
click at [874, 542] on button "Close" at bounding box center [884, 543] width 41 height 24
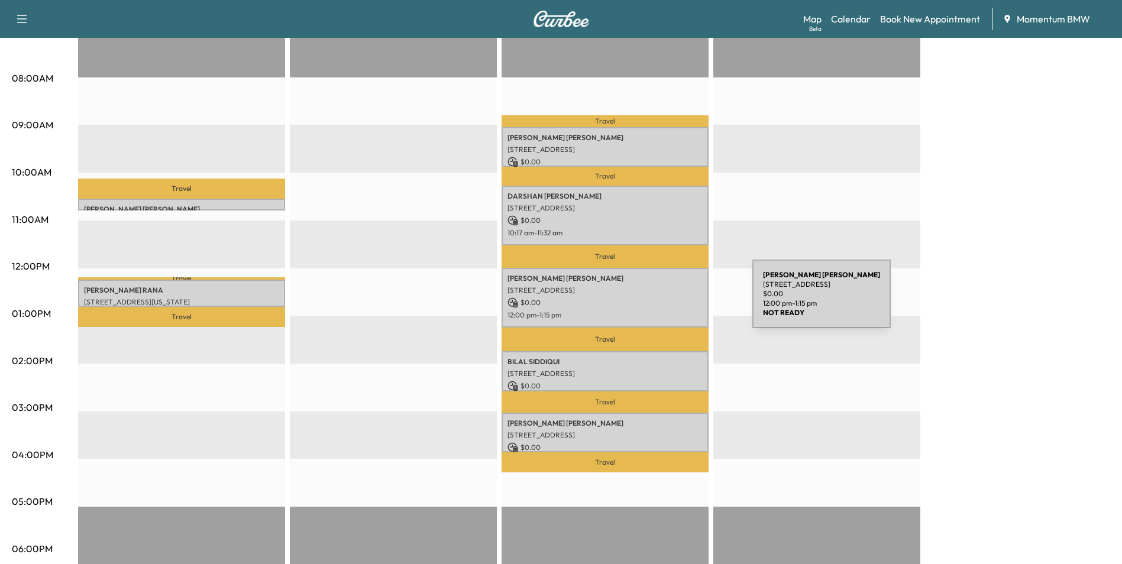
click at [664, 301] on p "$ 0.00" at bounding box center [604, 303] width 195 height 11
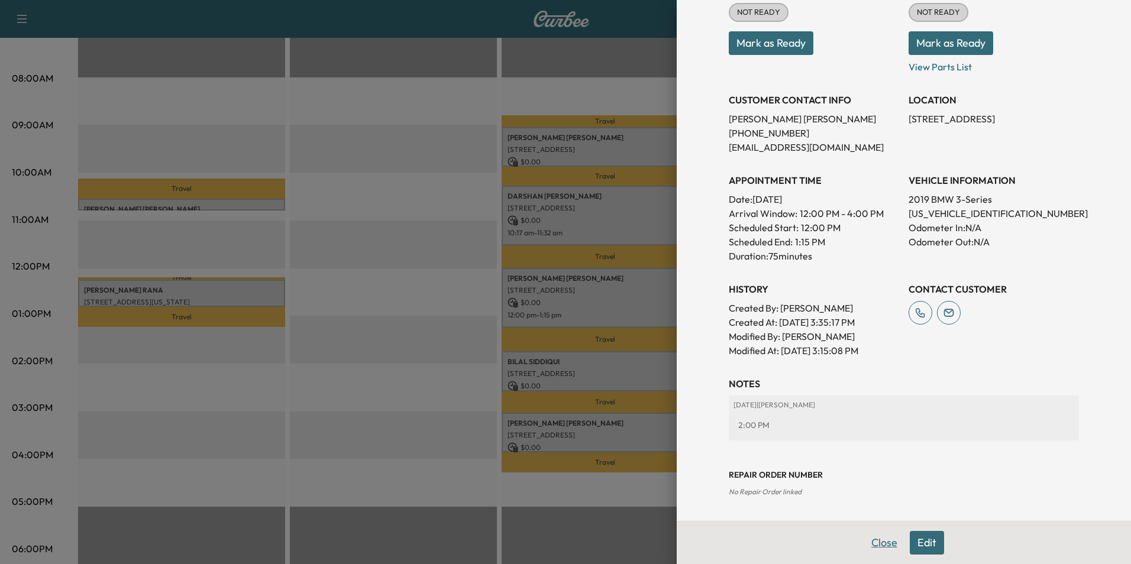
click at [873, 544] on button "Close" at bounding box center [884, 543] width 41 height 24
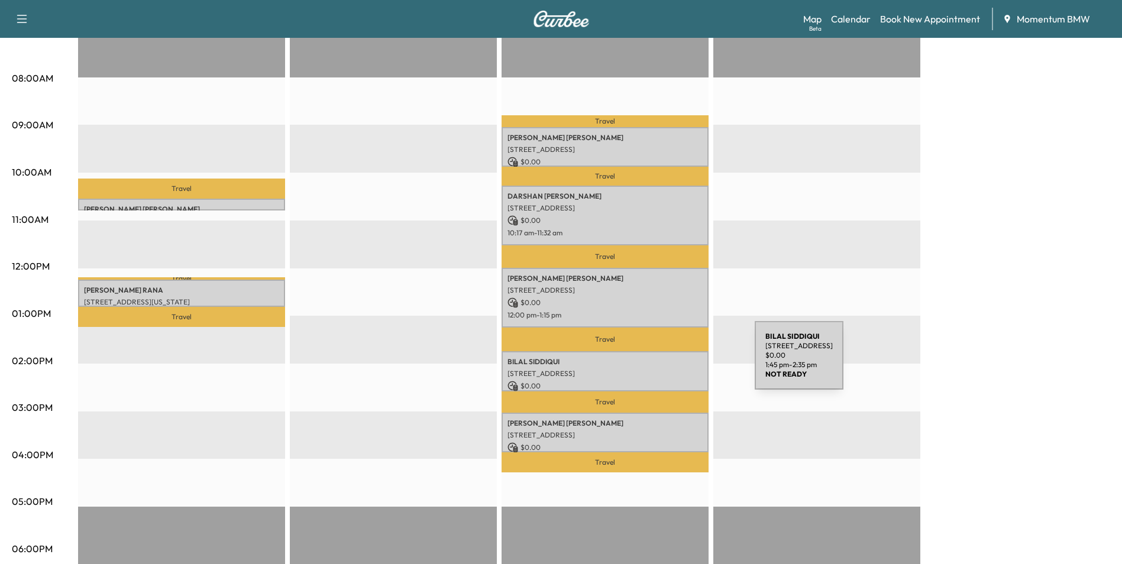
click at [666, 363] on p "[PERSON_NAME]" at bounding box center [604, 361] width 195 height 9
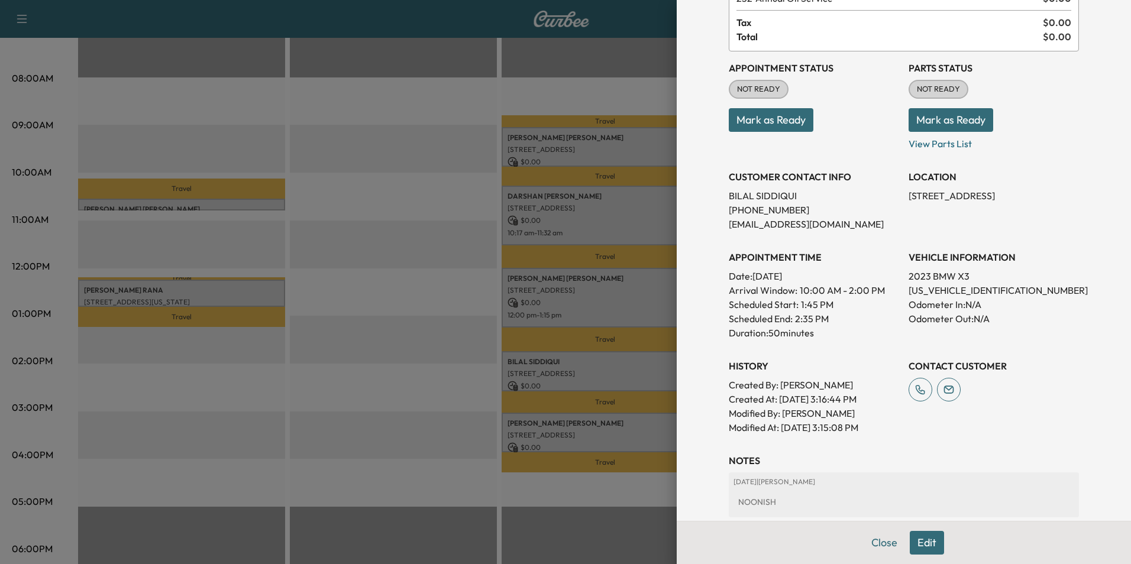
scroll to position [164, 0]
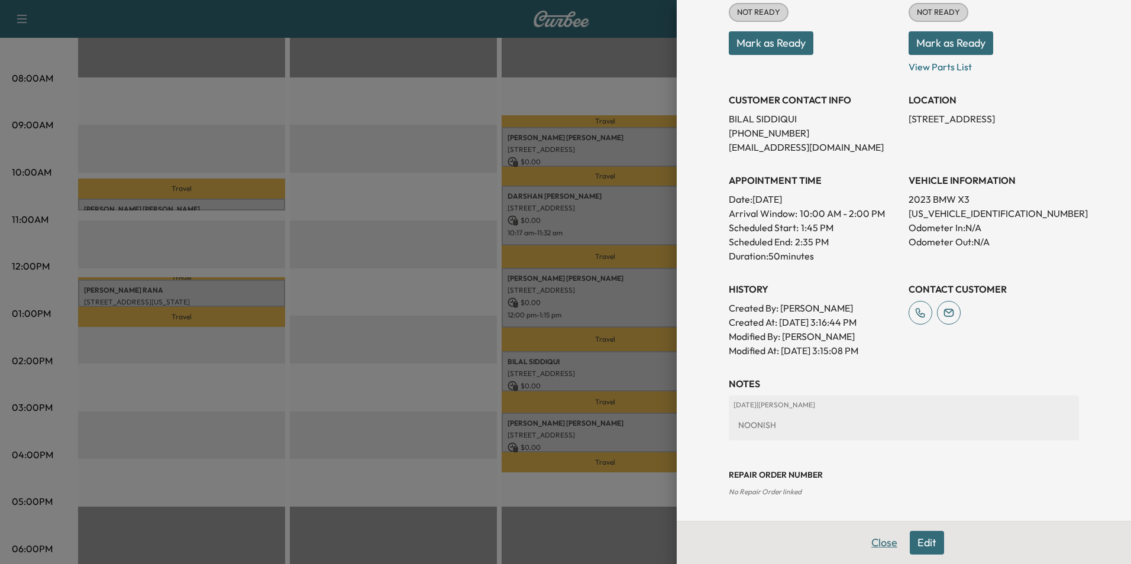
click at [857, 560] on div "Close Edit" at bounding box center [904, 542] width 454 height 43
click at [875, 536] on button "Close" at bounding box center [884, 543] width 41 height 24
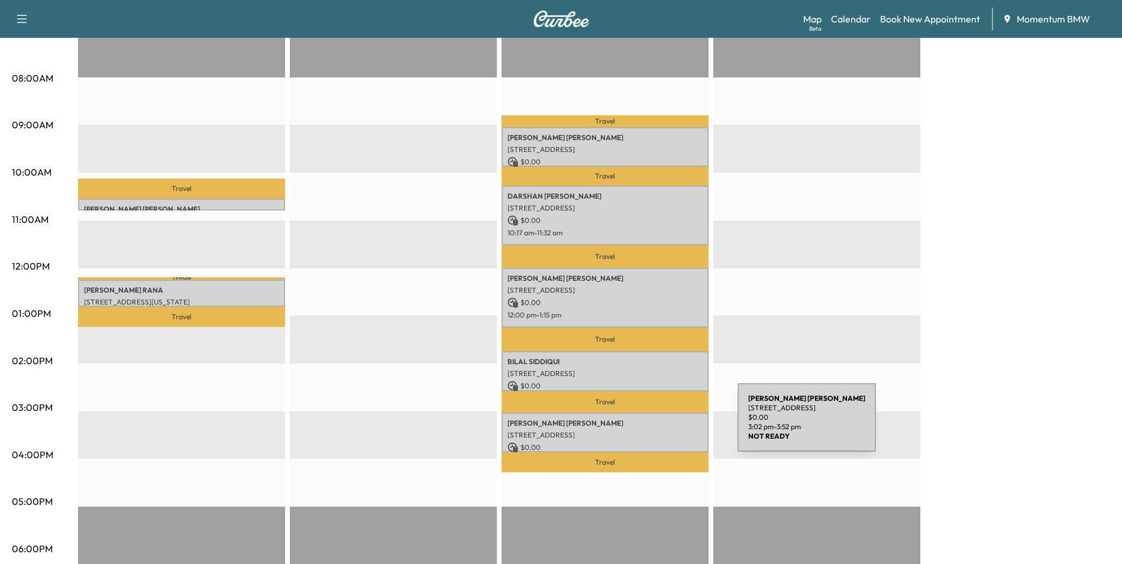
click at [649, 425] on div "[PERSON_NAME] [STREET_ADDRESS] $ 0.00 3:02 pm - 3:52 pm" at bounding box center [605, 433] width 207 height 40
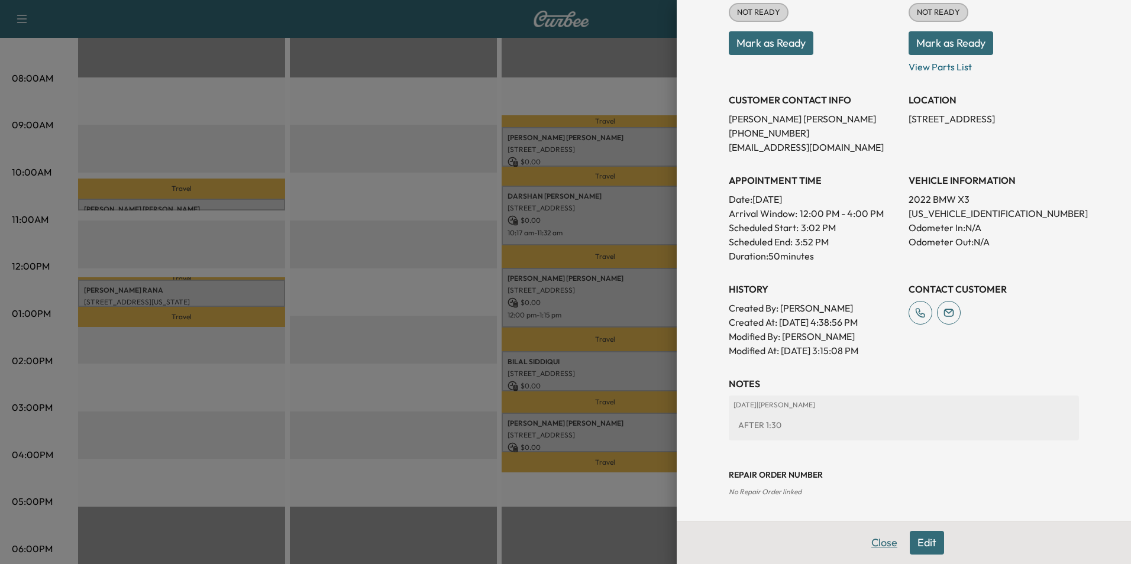
click at [877, 545] on button "Close" at bounding box center [884, 543] width 41 height 24
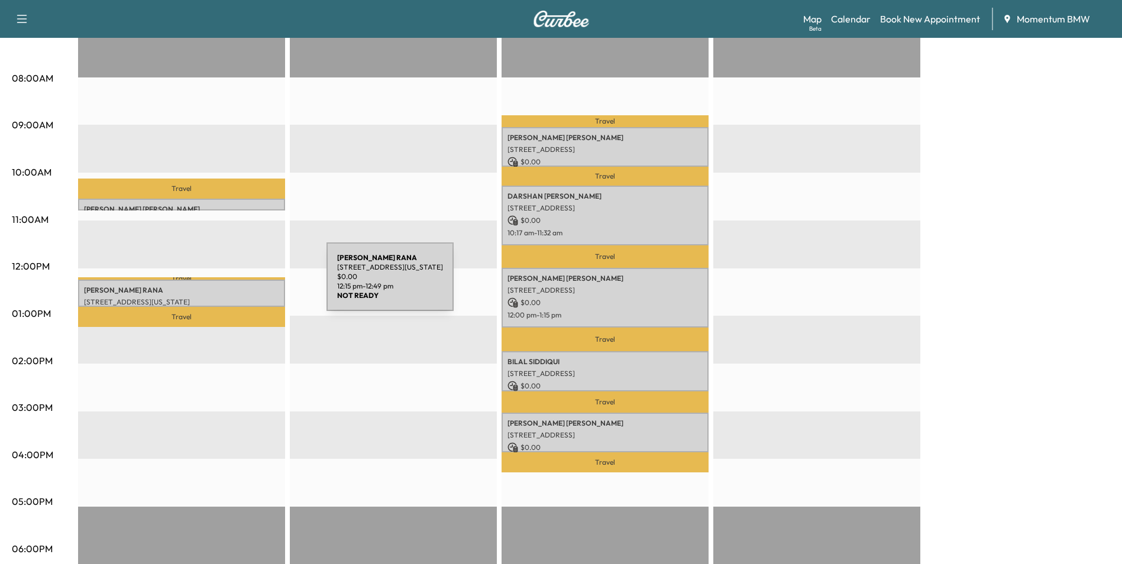
click at [238, 286] on p "[PERSON_NAME]" at bounding box center [181, 290] width 195 height 9
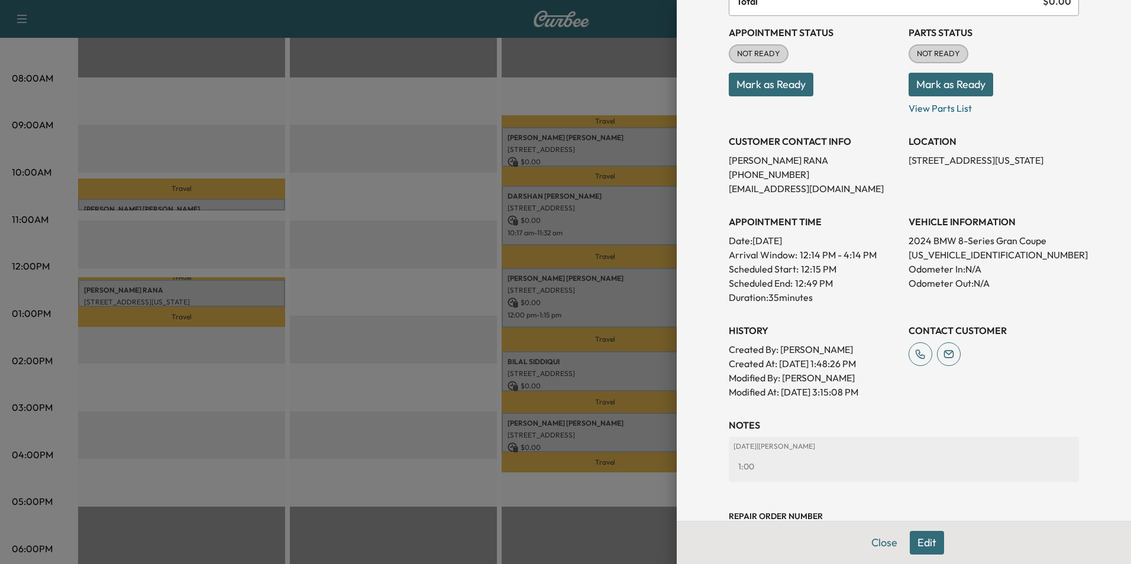
scroll to position [179, 0]
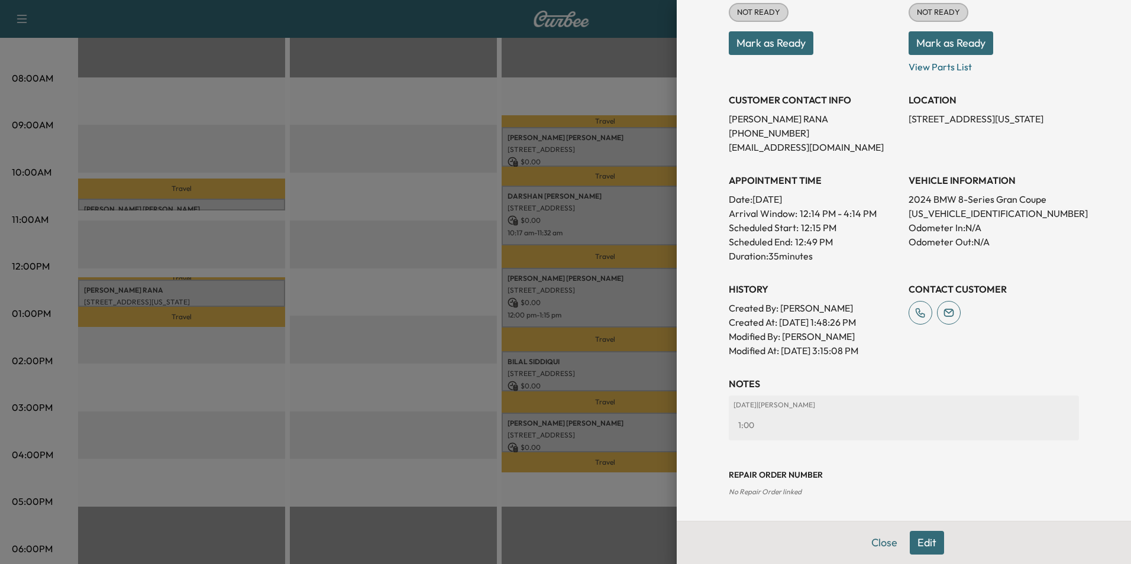
drag, startPoint x: 868, startPoint y: 541, endPoint x: 856, endPoint y: 530, distance: 16.4
click at [869, 539] on button "Close" at bounding box center [884, 543] width 41 height 24
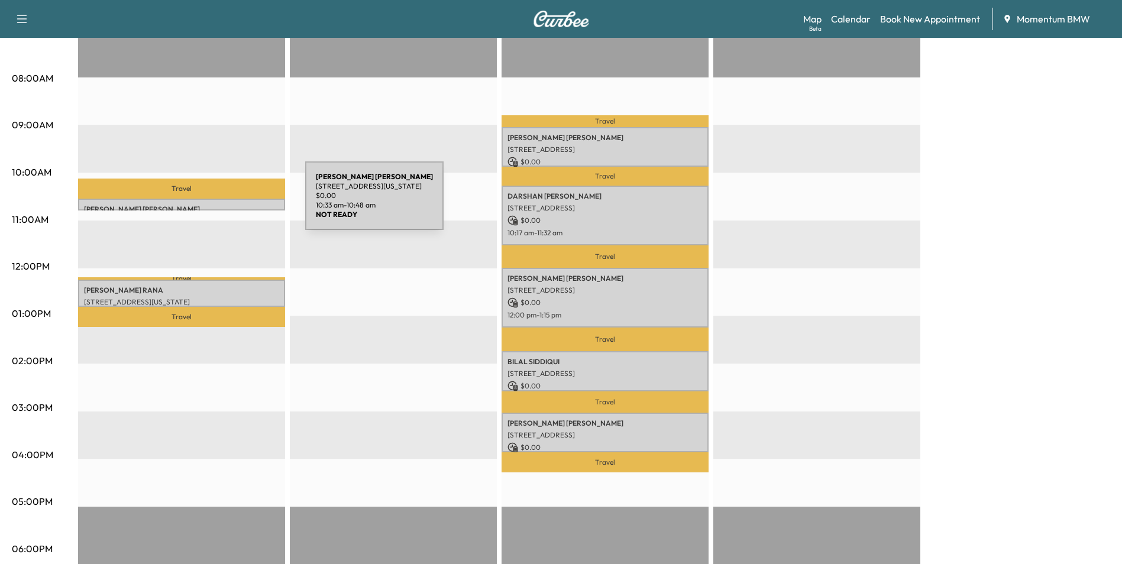
click at [216, 205] on p "[PERSON_NAME]" at bounding box center [181, 209] width 195 height 9
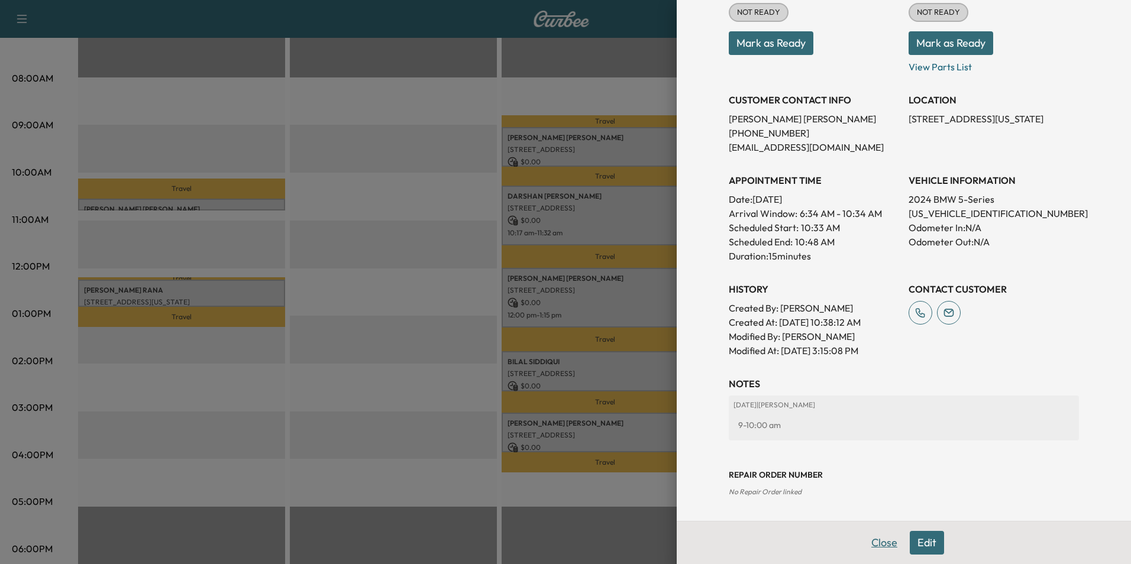
click at [876, 543] on button "Close" at bounding box center [884, 543] width 41 height 24
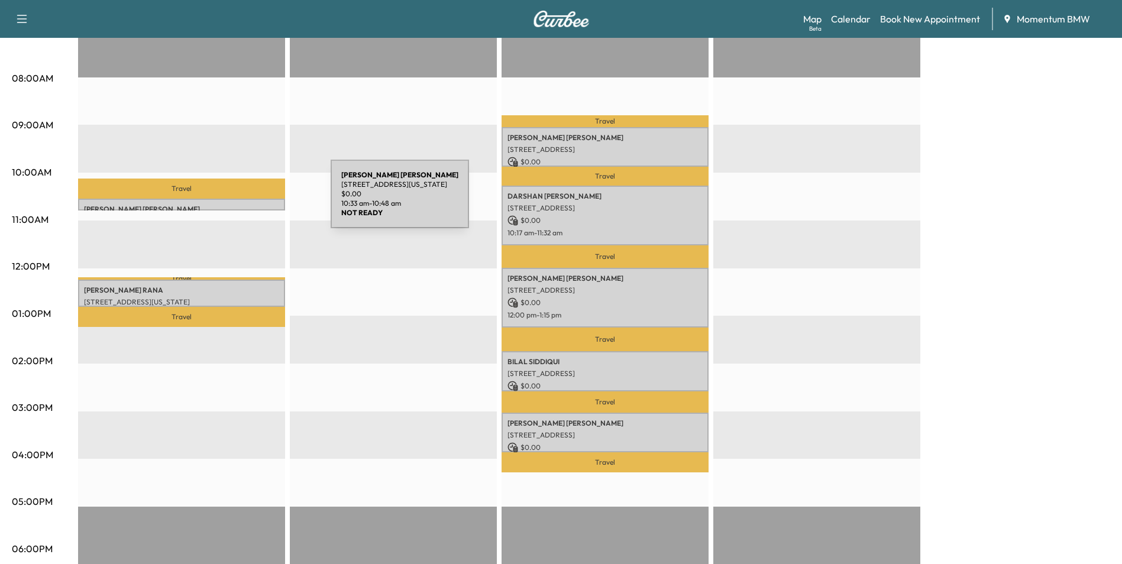
click at [242, 201] on div "[PERSON_NAME] 11 [GEOGRAPHIC_DATA], [US_STATE][GEOGRAPHIC_DATA], [GEOGRAPHIC_DA…" at bounding box center [181, 205] width 207 height 12
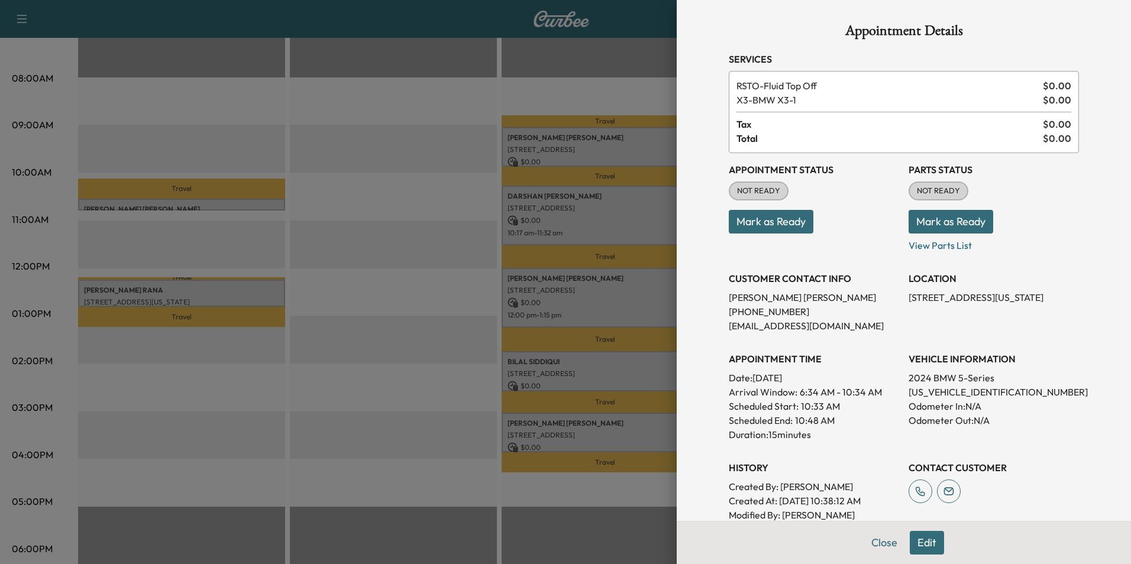
click at [786, 222] on button "Mark as Ready" at bounding box center [771, 222] width 85 height 24
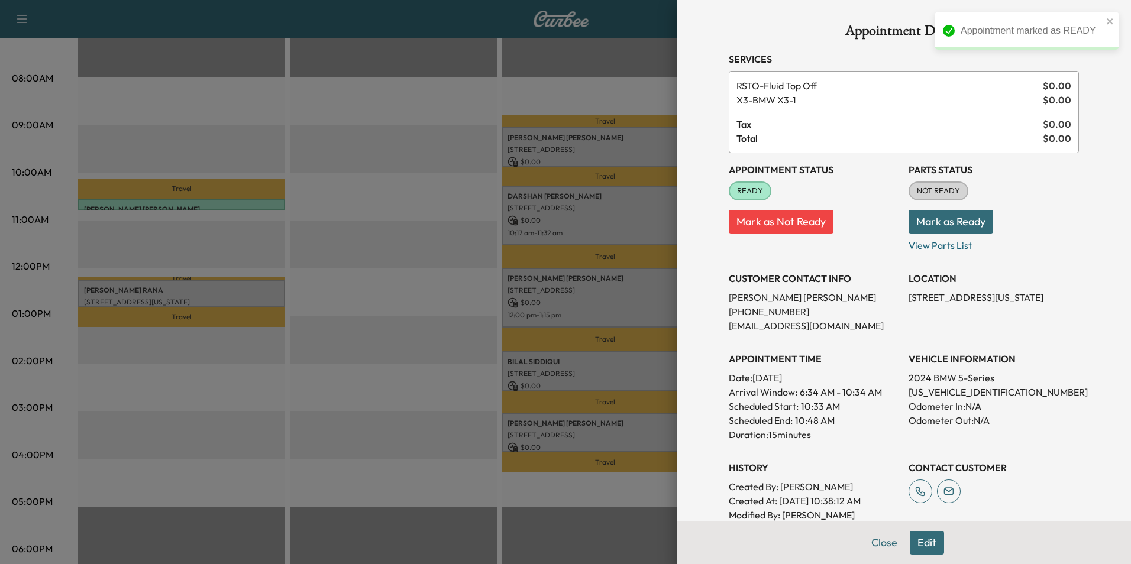
click at [880, 542] on button "Close" at bounding box center [884, 543] width 41 height 24
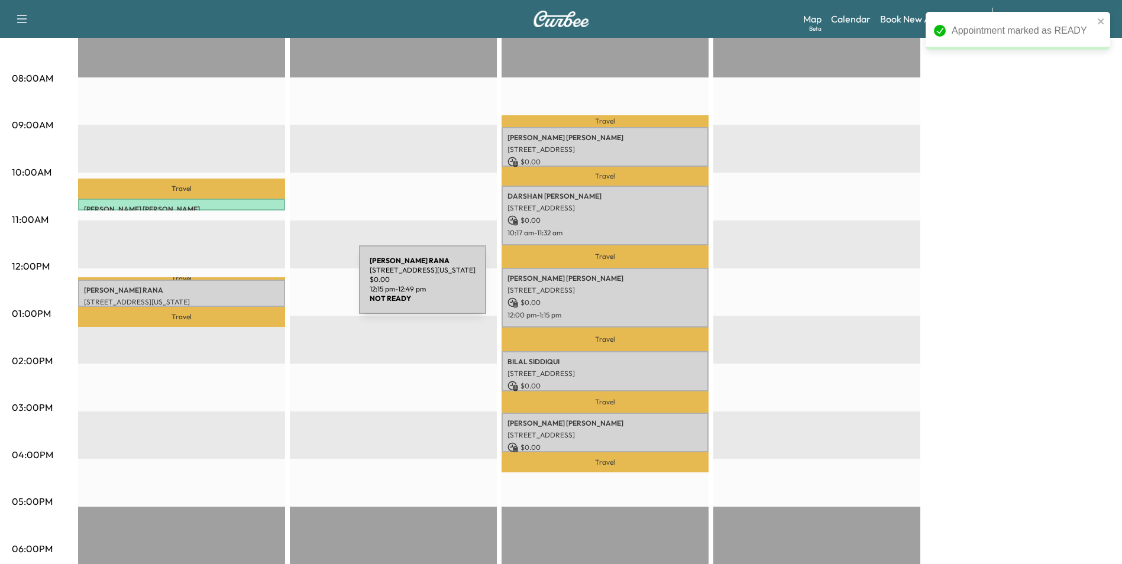
click at [270, 287] on p "[PERSON_NAME]" at bounding box center [181, 290] width 195 height 9
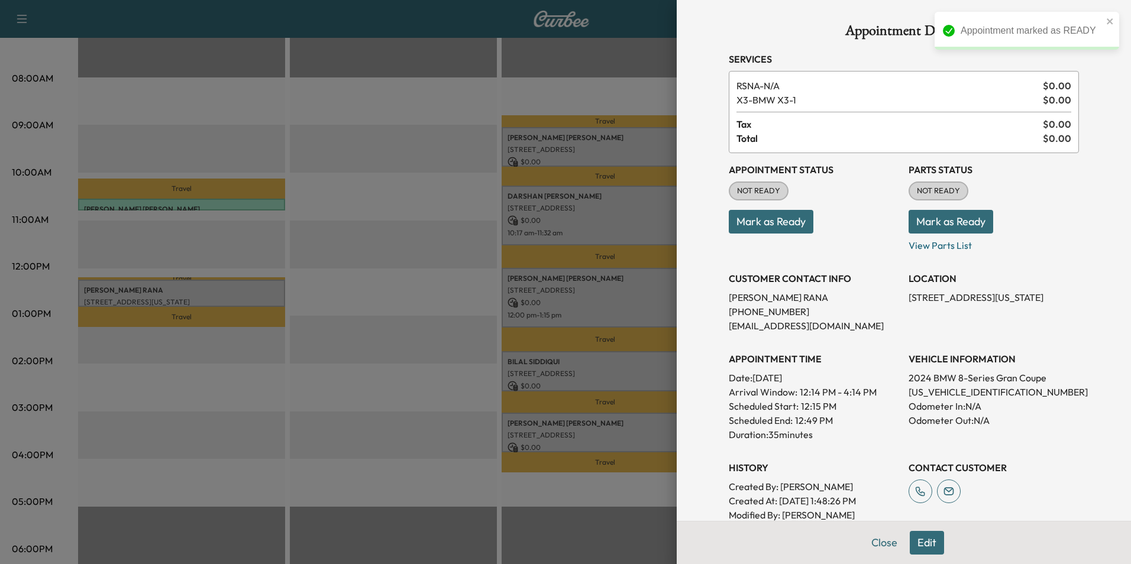
click at [781, 218] on button "Mark as Ready" at bounding box center [771, 222] width 85 height 24
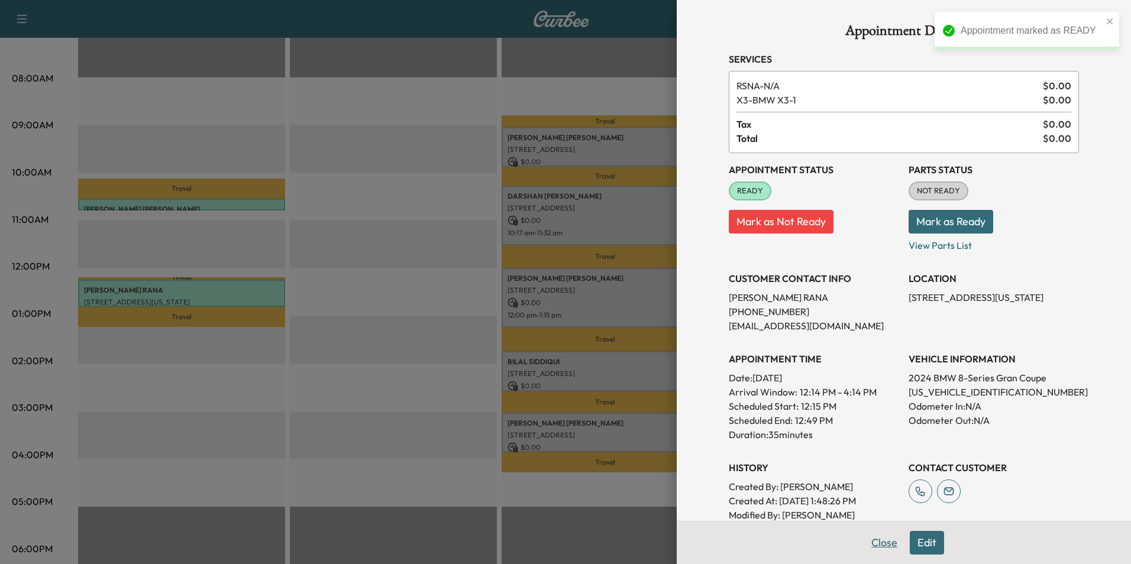
click at [882, 537] on button "Close" at bounding box center [884, 543] width 41 height 24
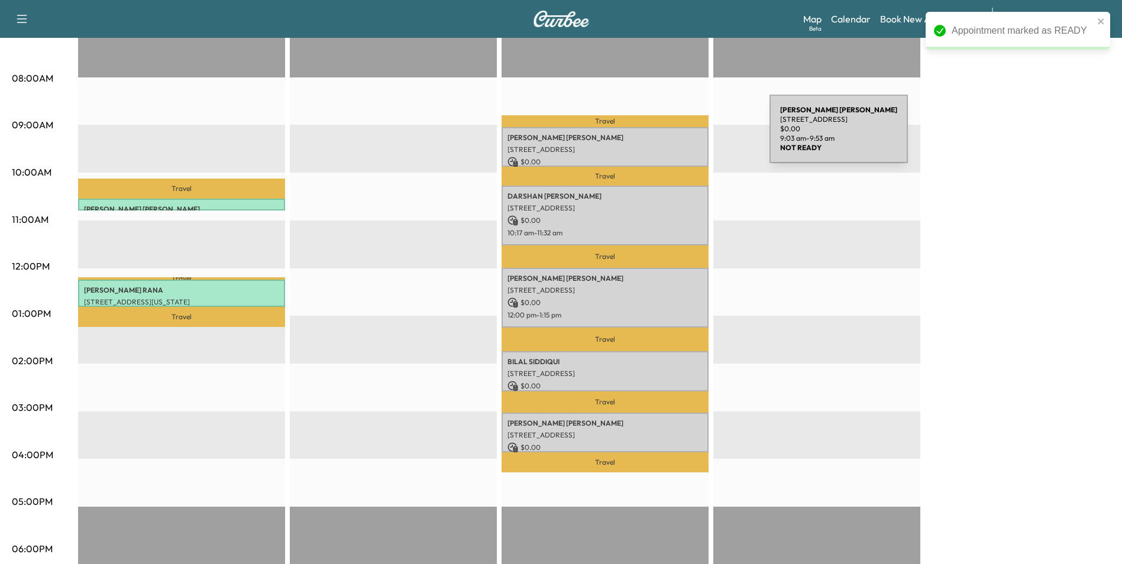
click at [681, 136] on p "[PERSON_NAME]" at bounding box center [604, 137] width 195 height 9
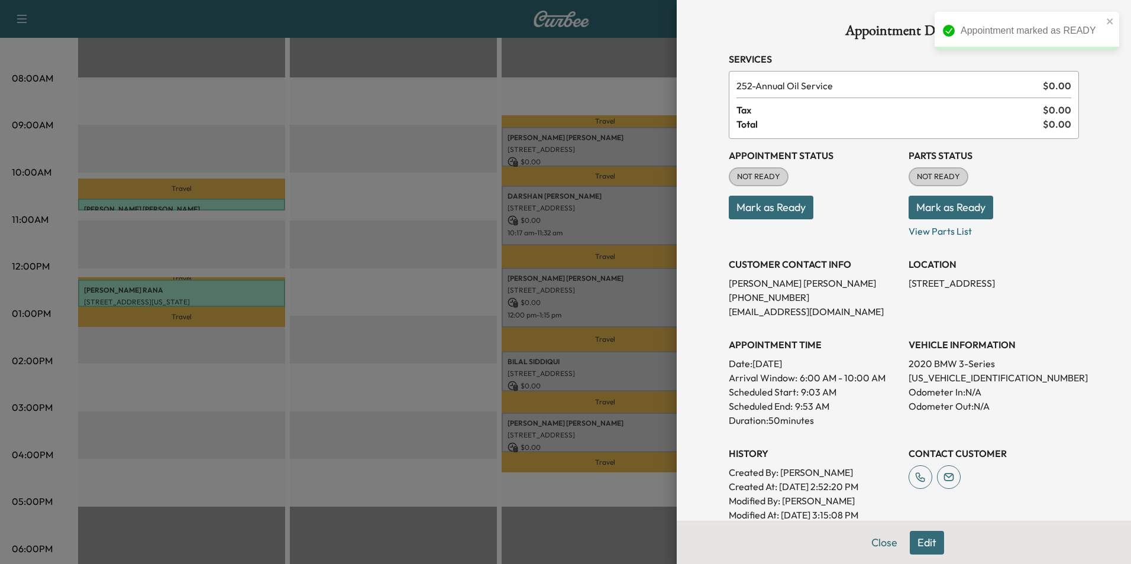
click at [764, 202] on button "Mark as Ready" at bounding box center [771, 208] width 85 height 24
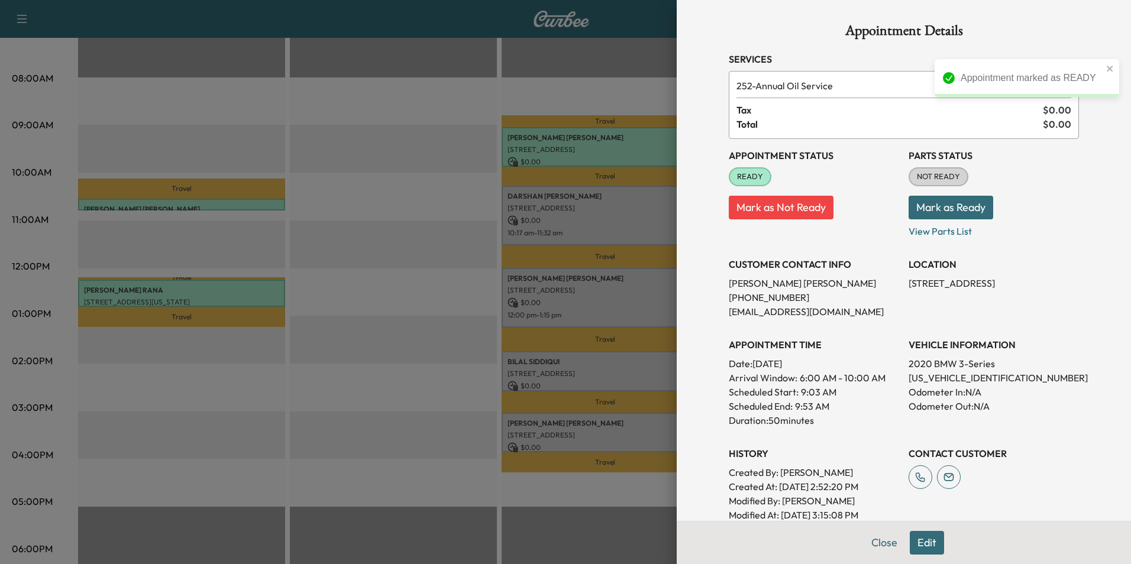
click at [890, 543] on button "Close" at bounding box center [884, 543] width 41 height 24
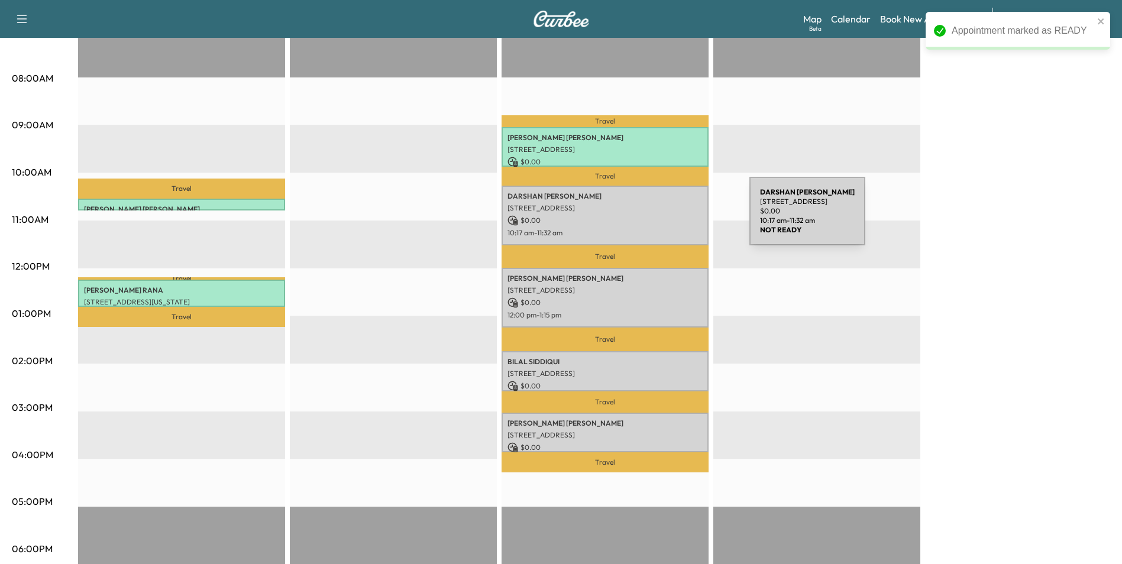
click at [661, 218] on p "$ 0.00" at bounding box center [604, 220] width 195 height 11
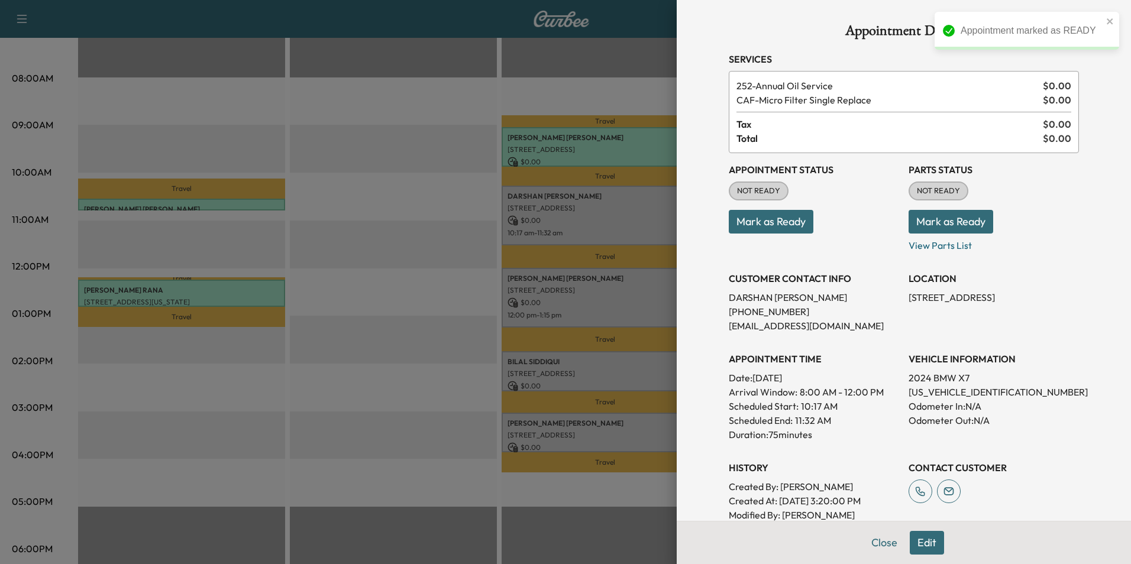
click at [777, 221] on button "Mark as Ready" at bounding box center [771, 222] width 85 height 24
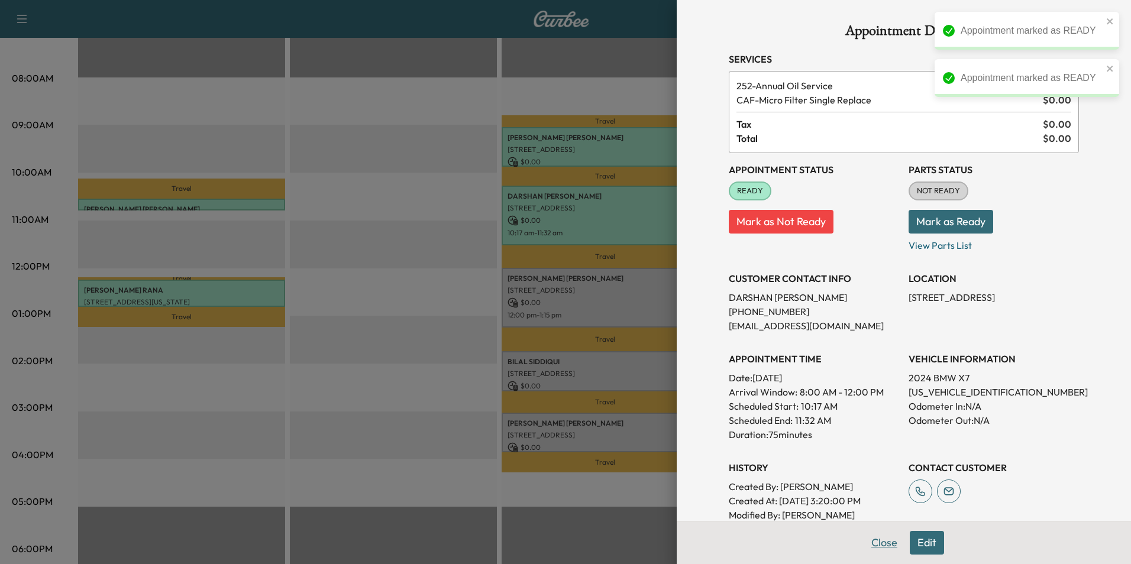
click at [873, 545] on button "Close" at bounding box center [884, 543] width 41 height 24
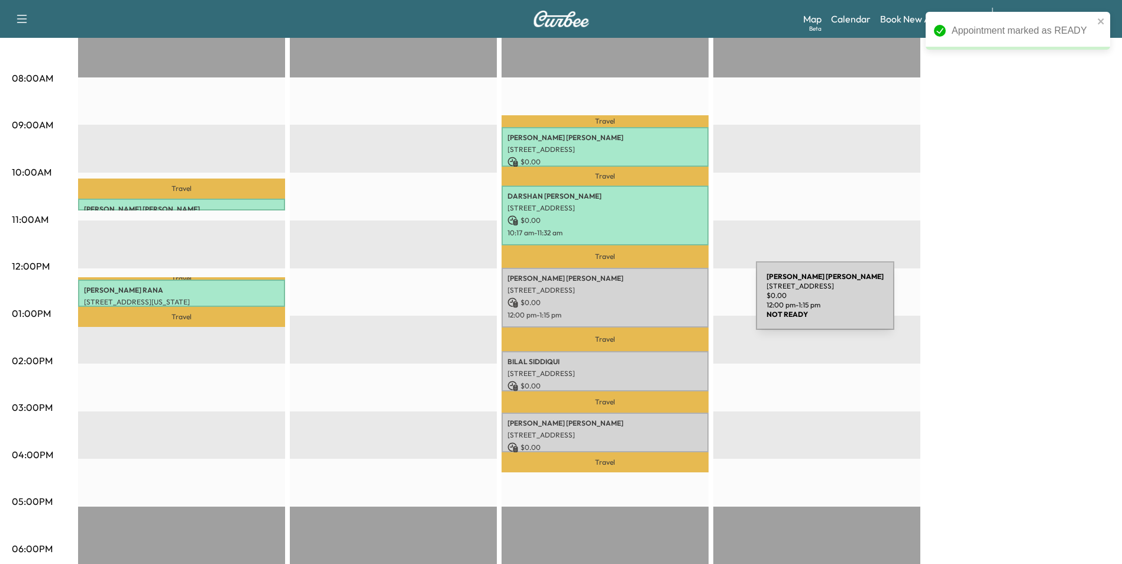
click at [667, 303] on p "$ 0.00" at bounding box center [604, 303] width 195 height 11
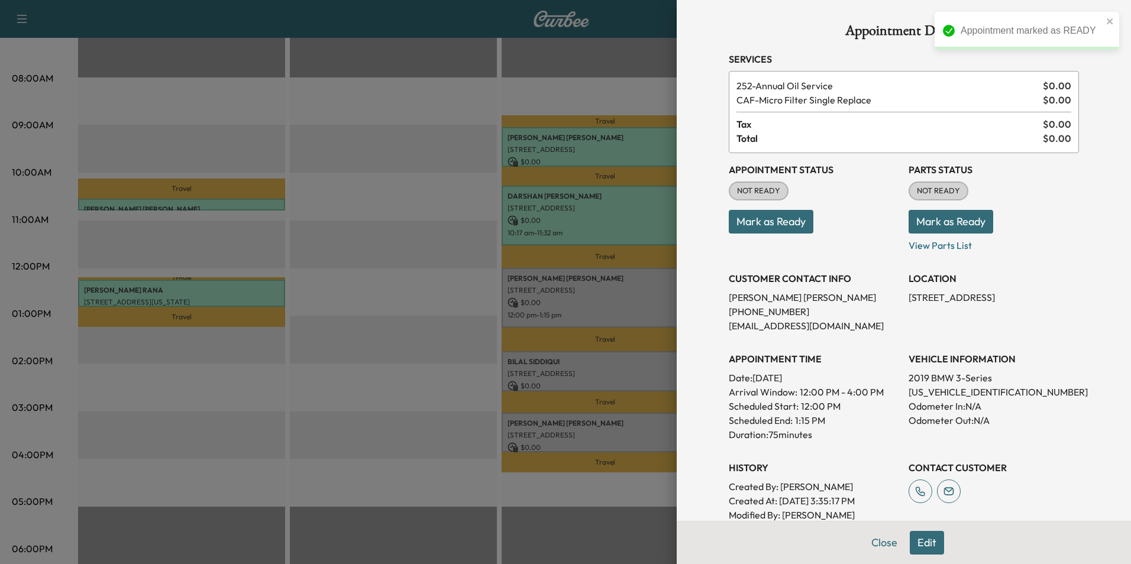
click at [788, 219] on button "Mark as Ready" at bounding box center [771, 222] width 85 height 24
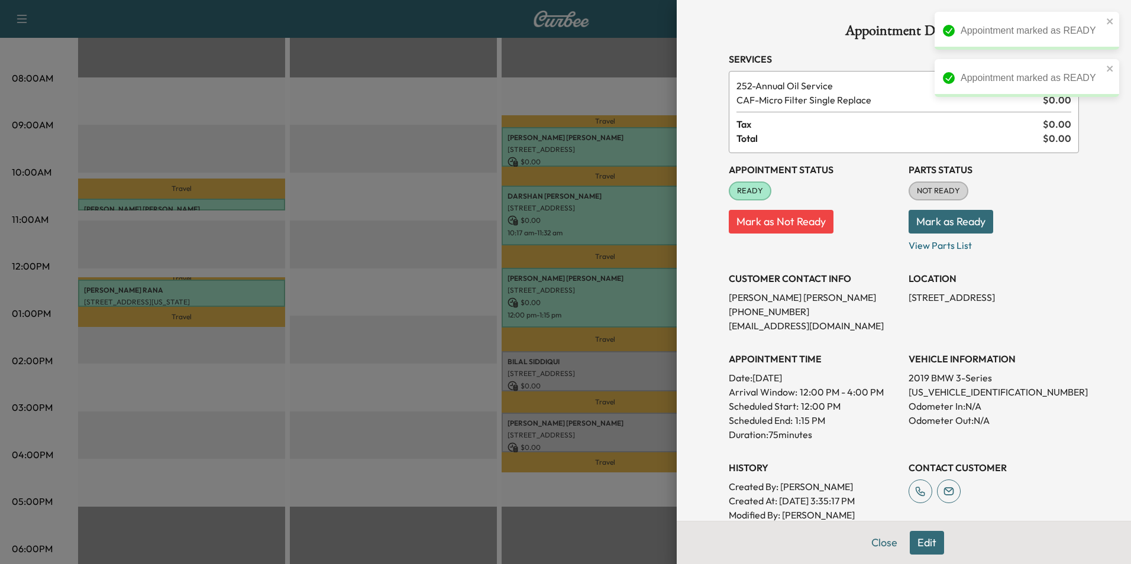
click at [869, 539] on button "Close" at bounding box center [884, 543] width 41 height 24
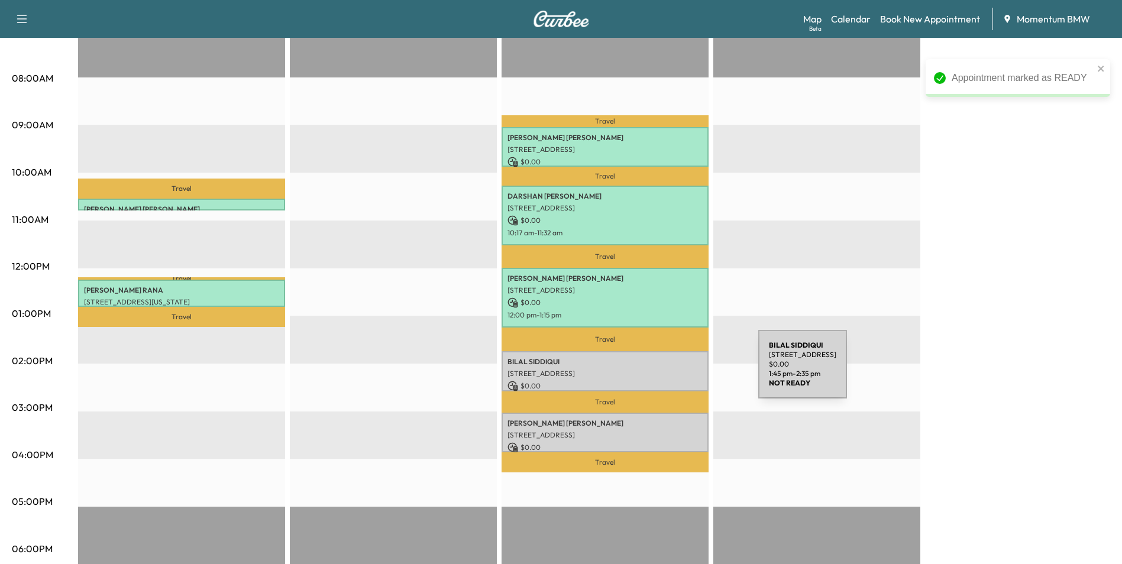
click at [669, 369] on p "[STREET_ADDRESS]" at bounding box center [604, 373] width 195 height 9
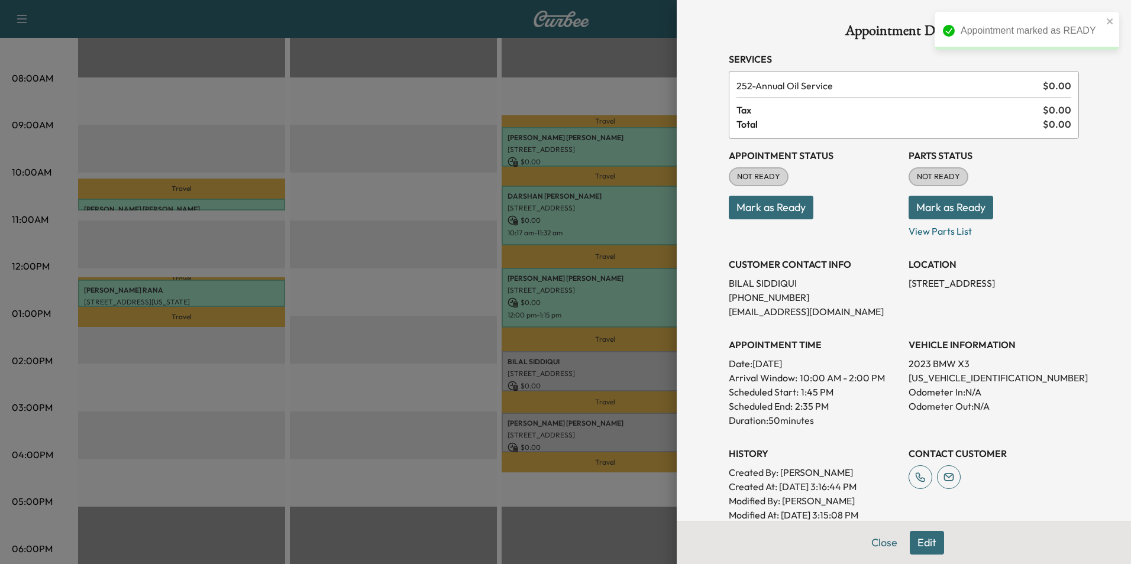
click at [765, 203] on button "Mark as Ready" at bounding box center [771, 208] width 85 height 24
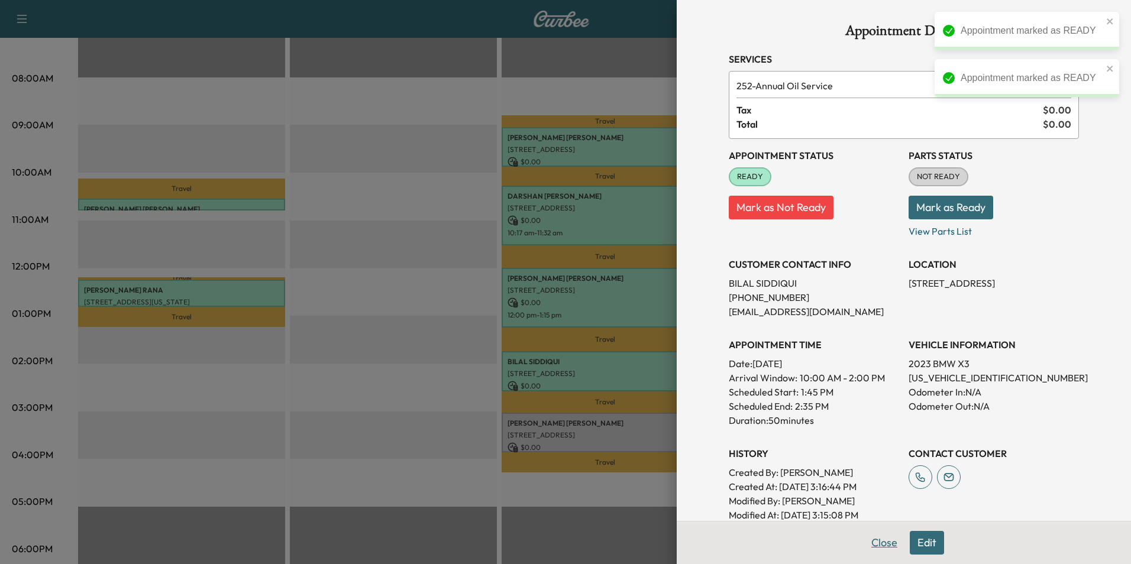
click at [880, 542] on button "Close" at bounding box center [884, 543] width 41 height 24
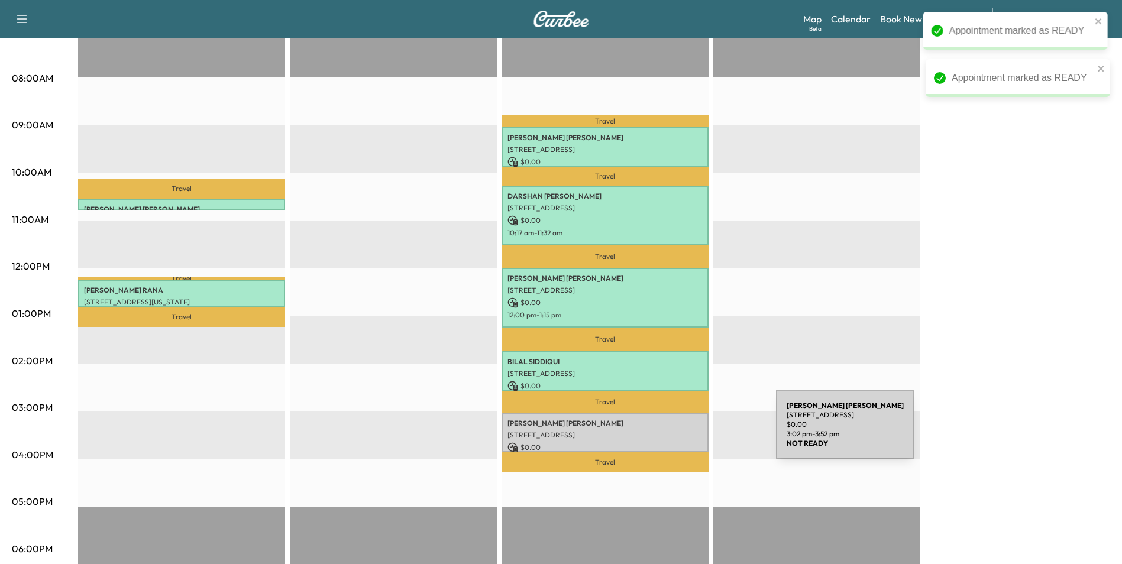
click at [687, 432] on p "[STREET_ADDRESS]" at bounding box center [604, 435] width 195 height 9
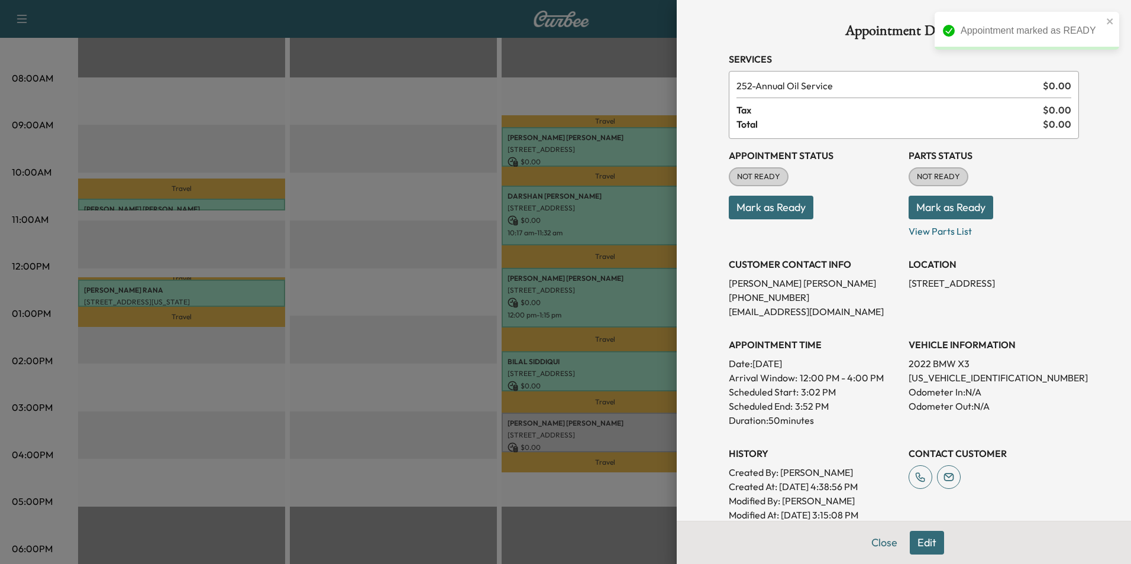
click at [784, 209] on button "Mark as Ready" at bounding box center [771, 208] width 85 height 24
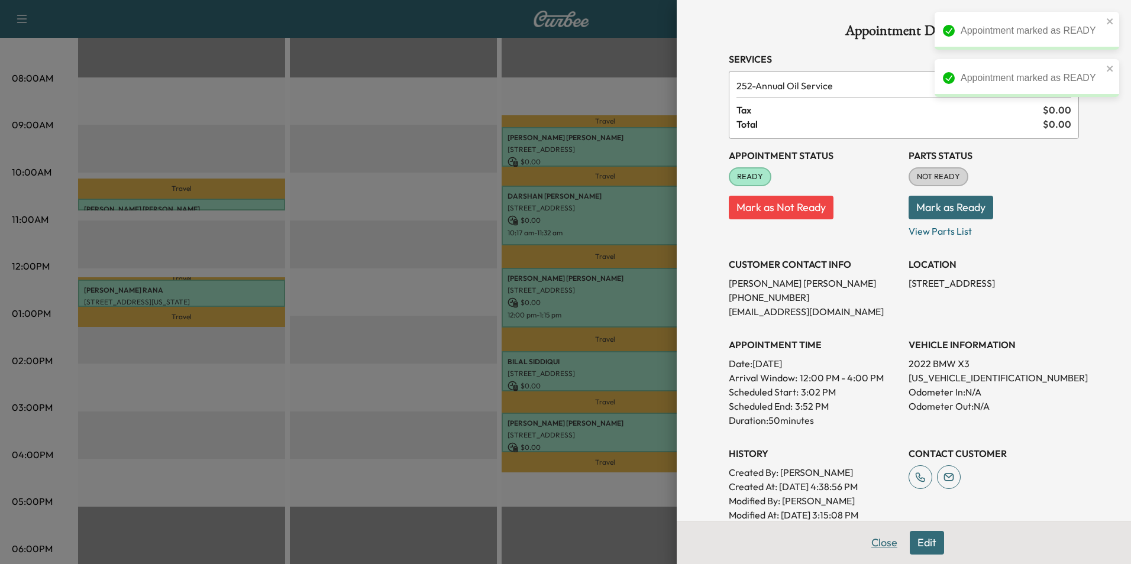
click at [864, 542] on button "Close" at bounding box center [884, 543] width 41 height 24
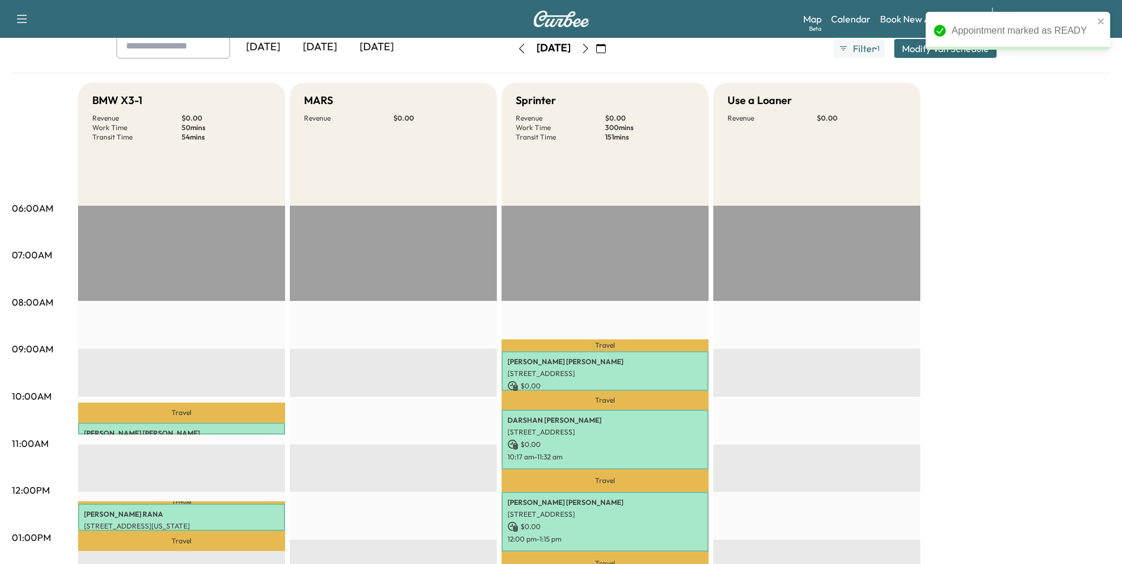
scroll to position [0, 0]
